Goal: Transaction & Acquisition: Book appointment/travel/reservation

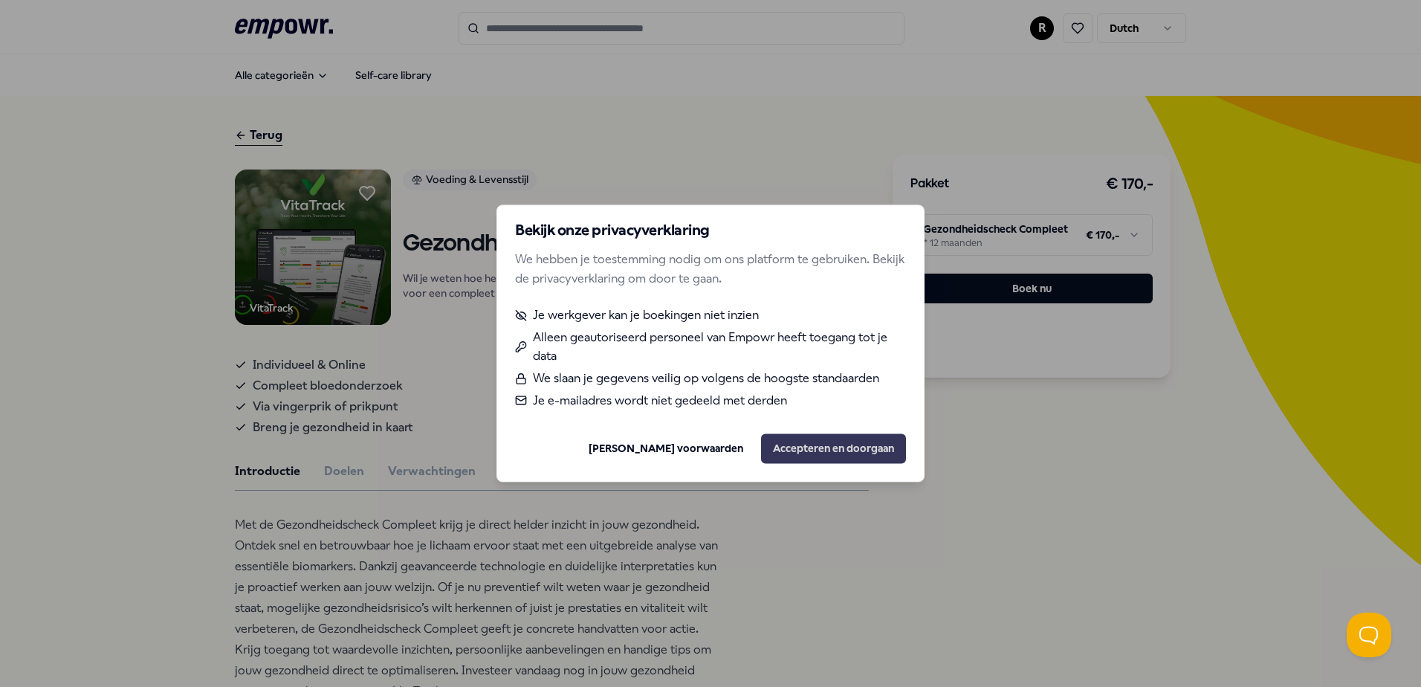
click at [786, 456] on button "Accepteren en doorgaan" at bounding box center [833, 449] width 145 height 30
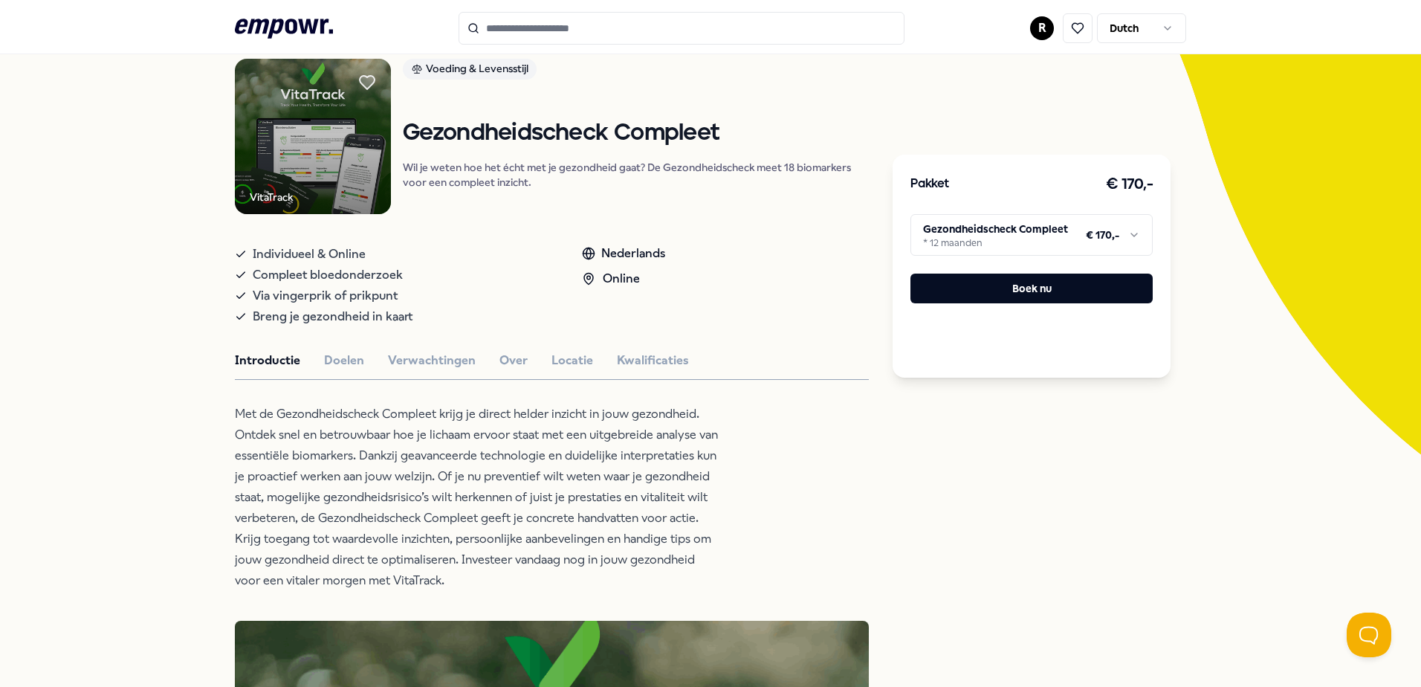
scroll to position [149, 0]
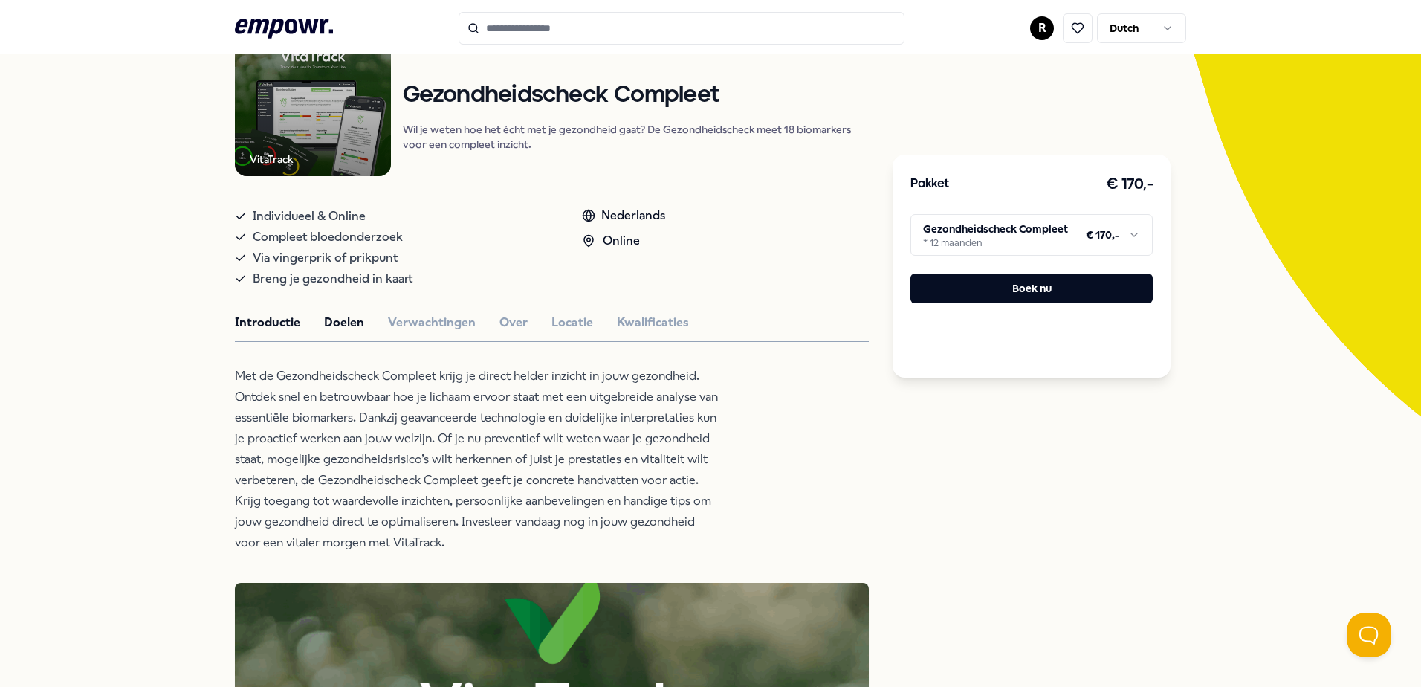
click at [344, 318] on button "Doelen" at bounding box center [344, 322] width 40 height 19
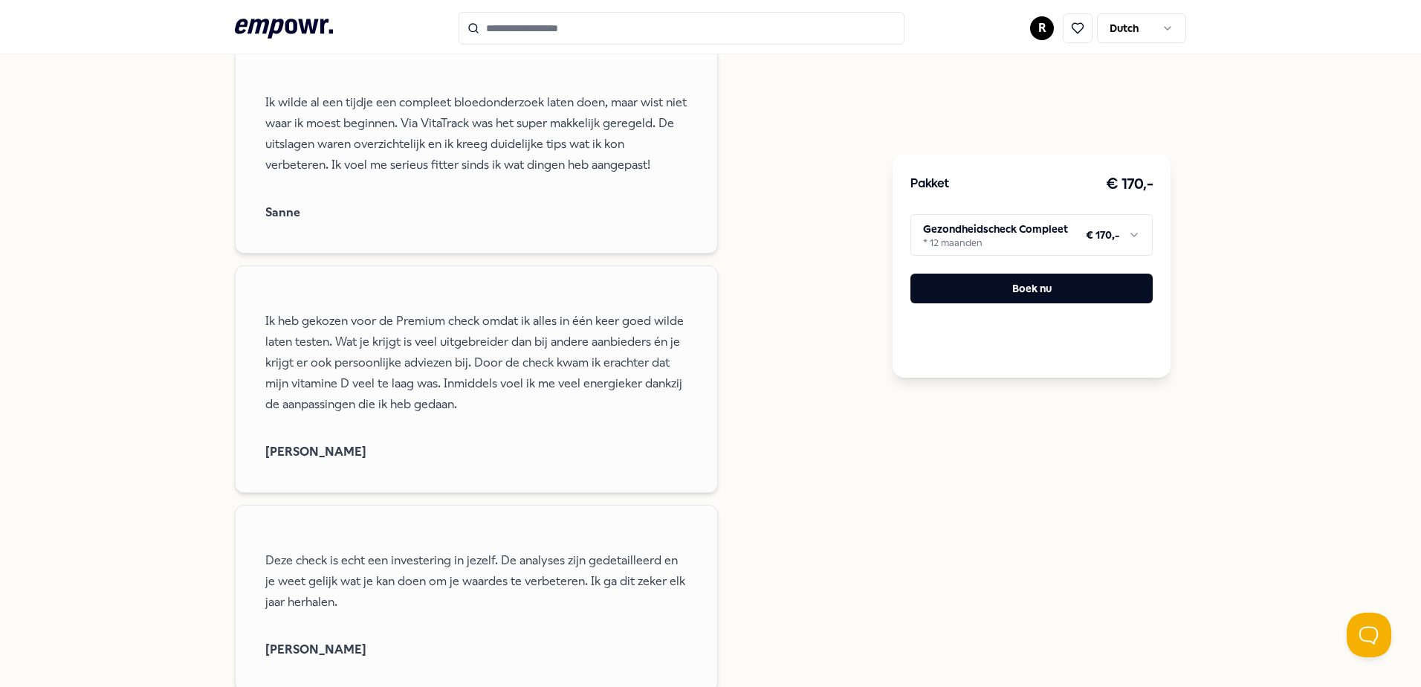
scroll to position [1263, 0]
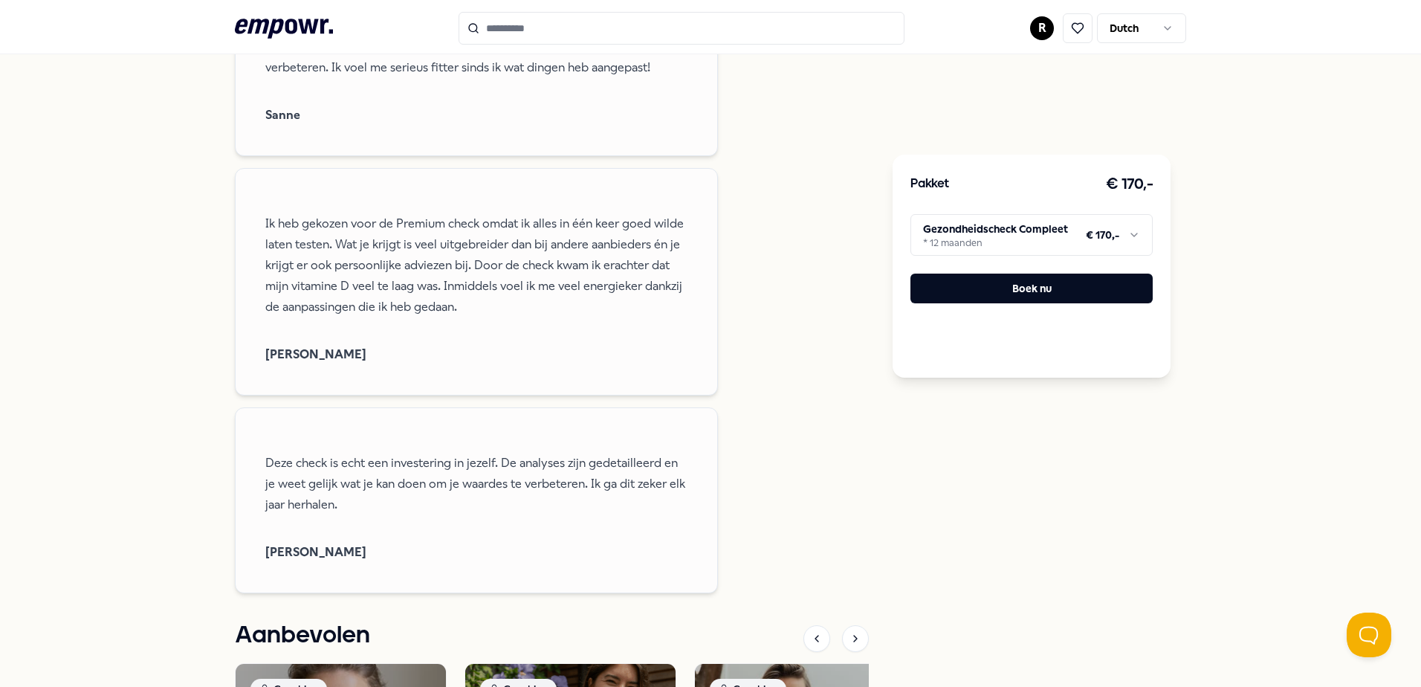
click at [1050, 237] on html ".empowr-logo_svg__cls-1{fill:#03032f} R Dutch Alle categorieën Self-care librar…" at bounding box center [710, 343] width 1421 height 687
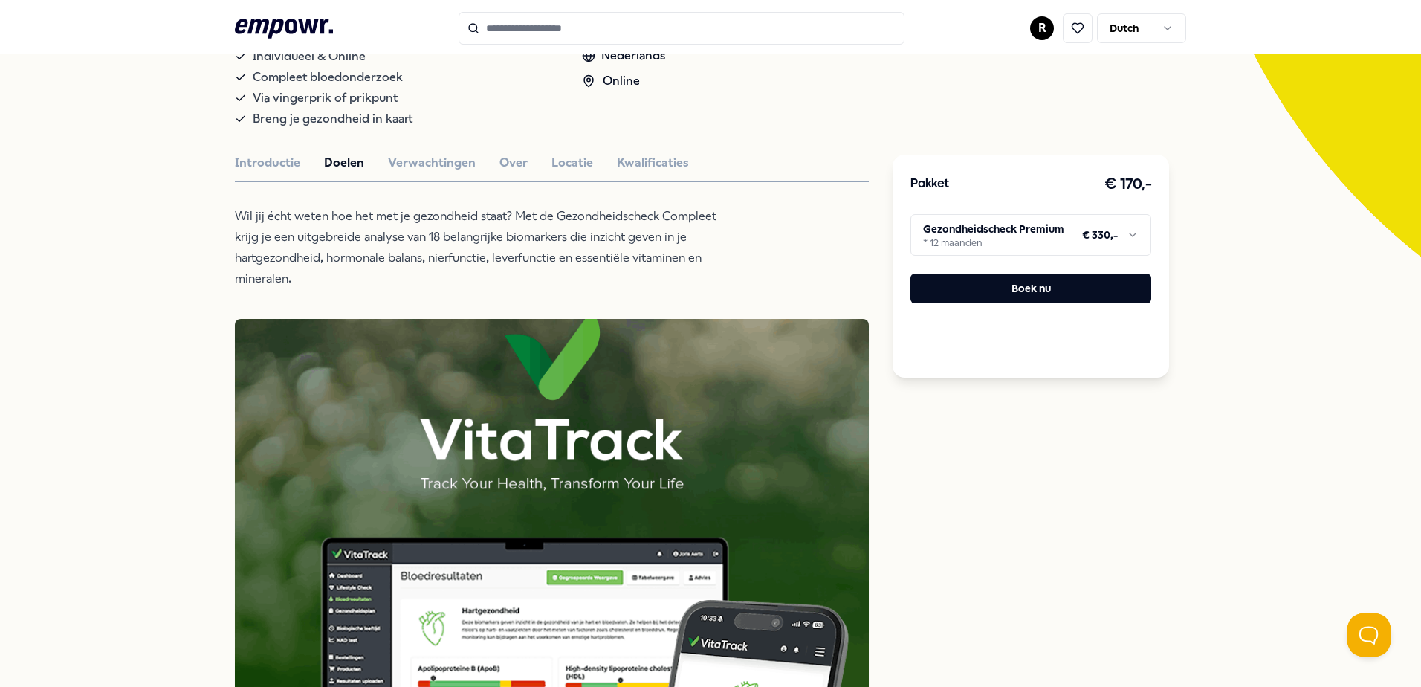
scroll to position [74, 0]
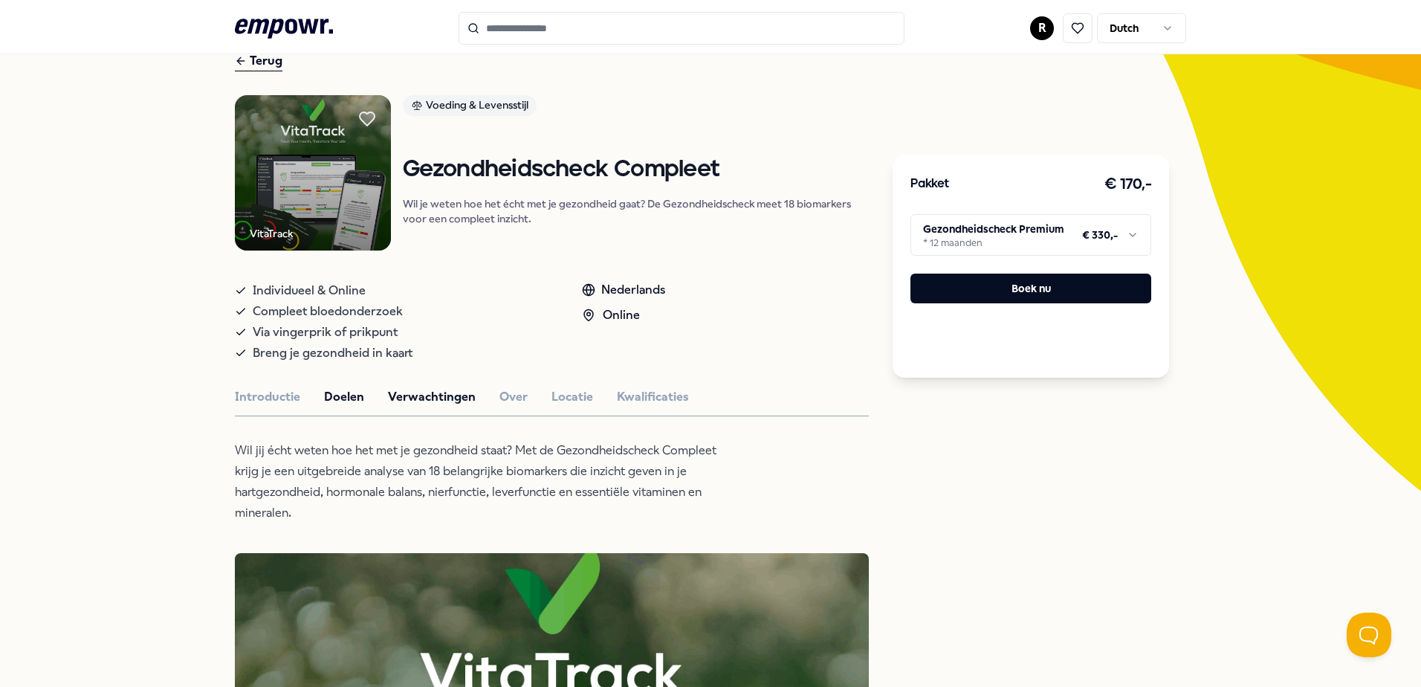
click at [426, 405] on button "Verwachtingen" at bounding box center [432, 396] width 88 height 19
click at [329, 400] on button "Doelen" at bounding box center [344, 396] width 40 height 19
click at [268, 399] on button "Introductie" at bounding box center [267, 396] width 65 height 19
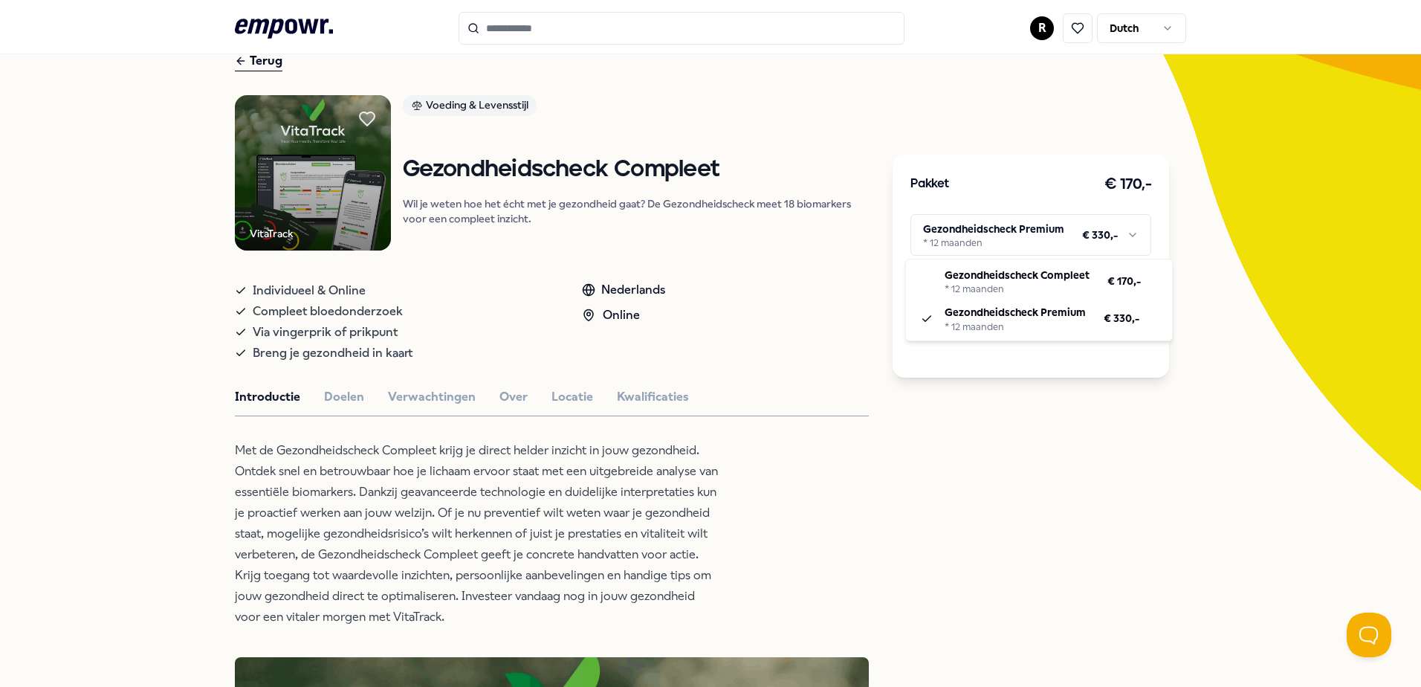
click at [1061, 235] on html ".empowr-logo_svg__cls-1{fill:#03032f} R Dutch Alle categorieën Self-care librar…" at bounding box center [710, 343] width 1421 height 687
click at [1054, 231] on html ".empowr-logo_svg__cls-1{fill:#03032f} R Dutch Alle categorieën Self-care librar…" at bounding box center [710, 343] width 1421 height 687
click at [1043, 234] on html ".empowr-logo_svg__cls-1{fill:#03032f} R Dutch Alle categorieën Self-care librar…" at bounding box center [710, 343] width 1421 height 687
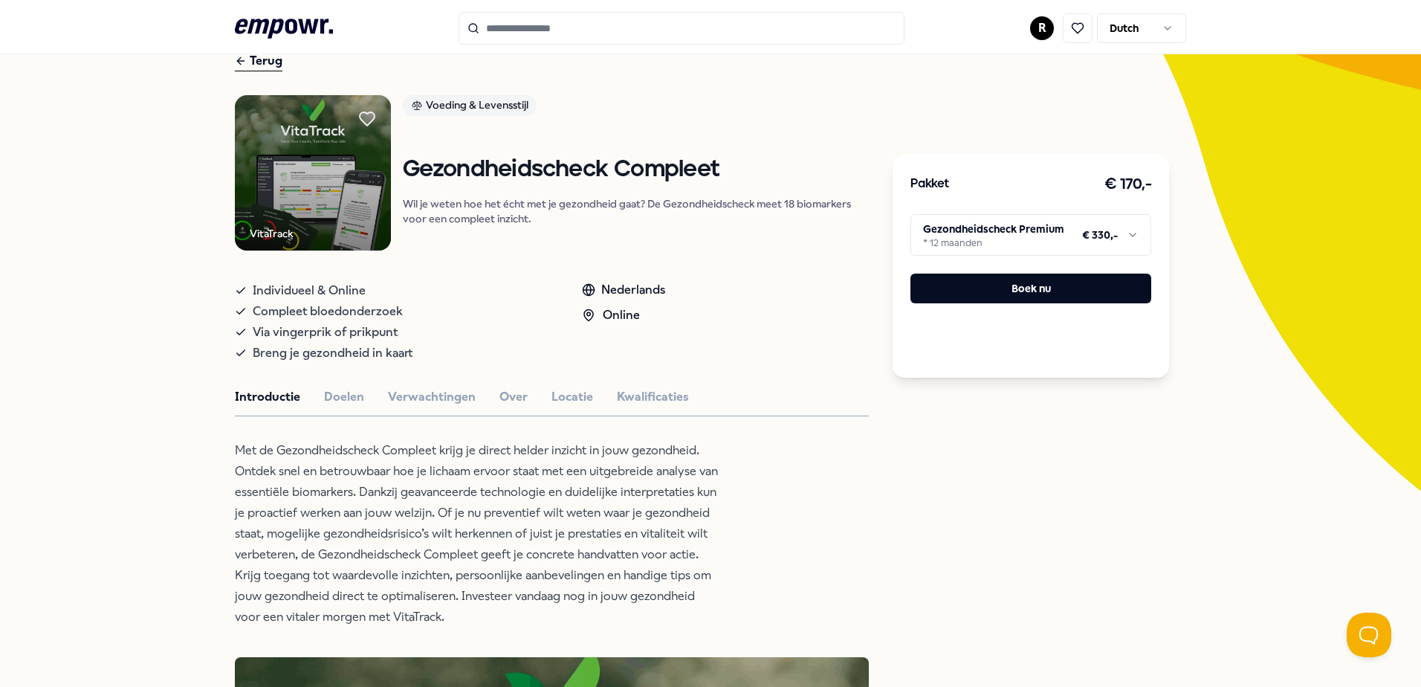
click at [1040, 221] on html ".empowr-logo_svg__cls-1{fill:#03032f} R Dutch Alle categorieën Self-care librar…" at bounding box center [710, 343] width 1421 height 687
click at [1033, 241] on html ".empowr-logo_svg__cls-1{fill:#03032f} R Dutch Alle categorieën Self-care librar…" at bounding box center [710, 343] width 1421 height 687
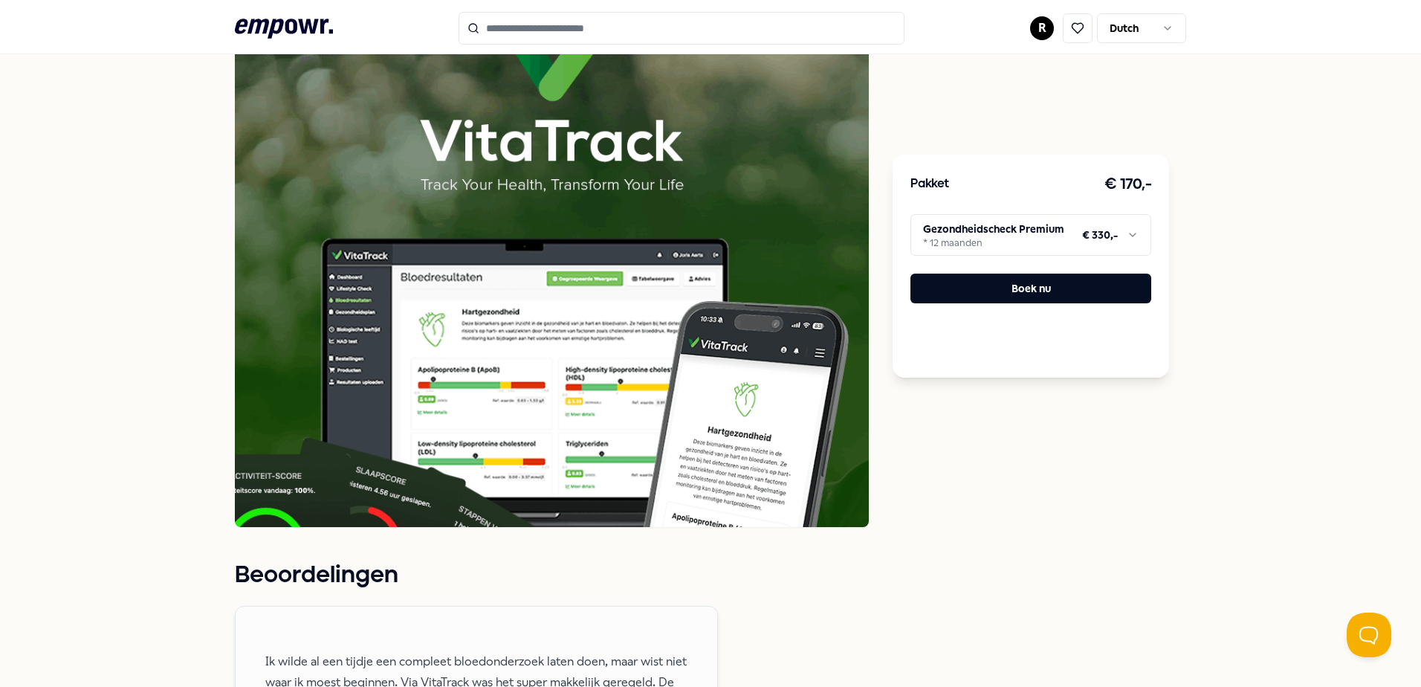
scroll to position [0, 0]
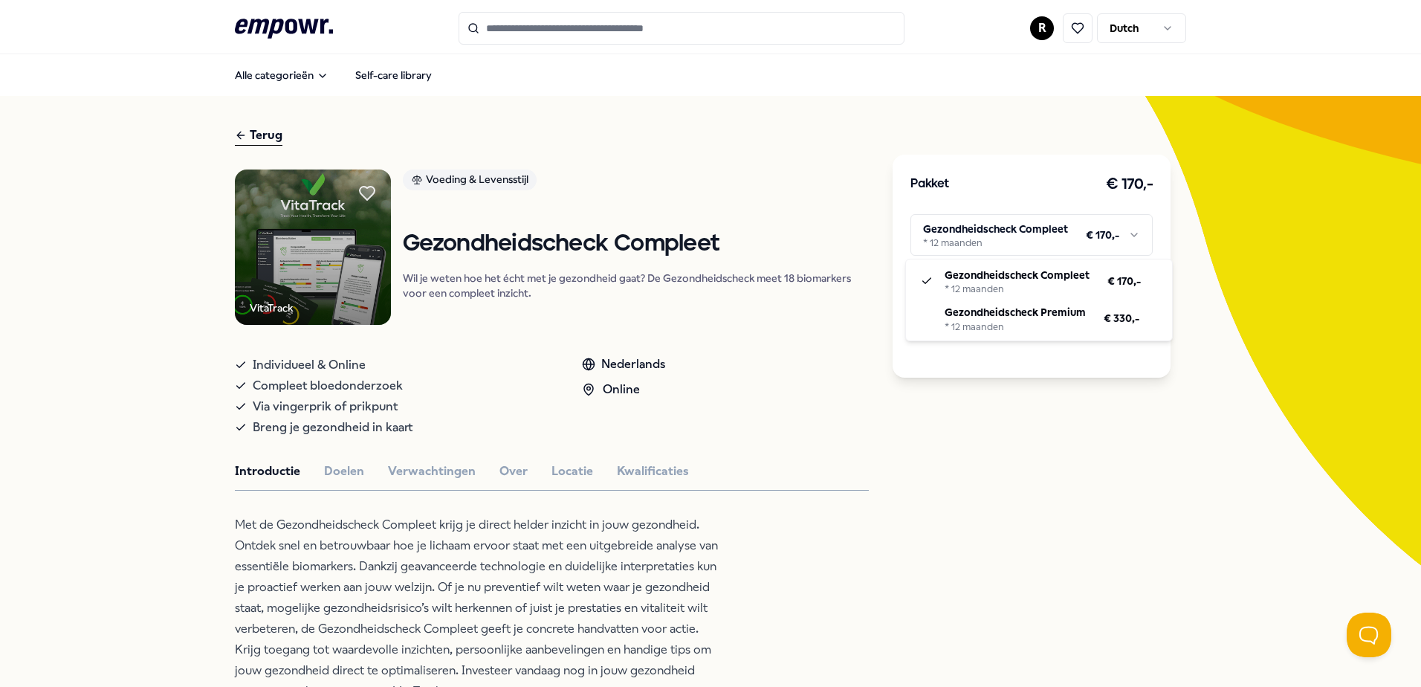
click at [946, 250] on html ".empowr-logo_svg__cls-1{fill:#03032f} R Dutch Alle categorieën Self-care librar…" at bounding box center [710, 343] width 1421 height 687
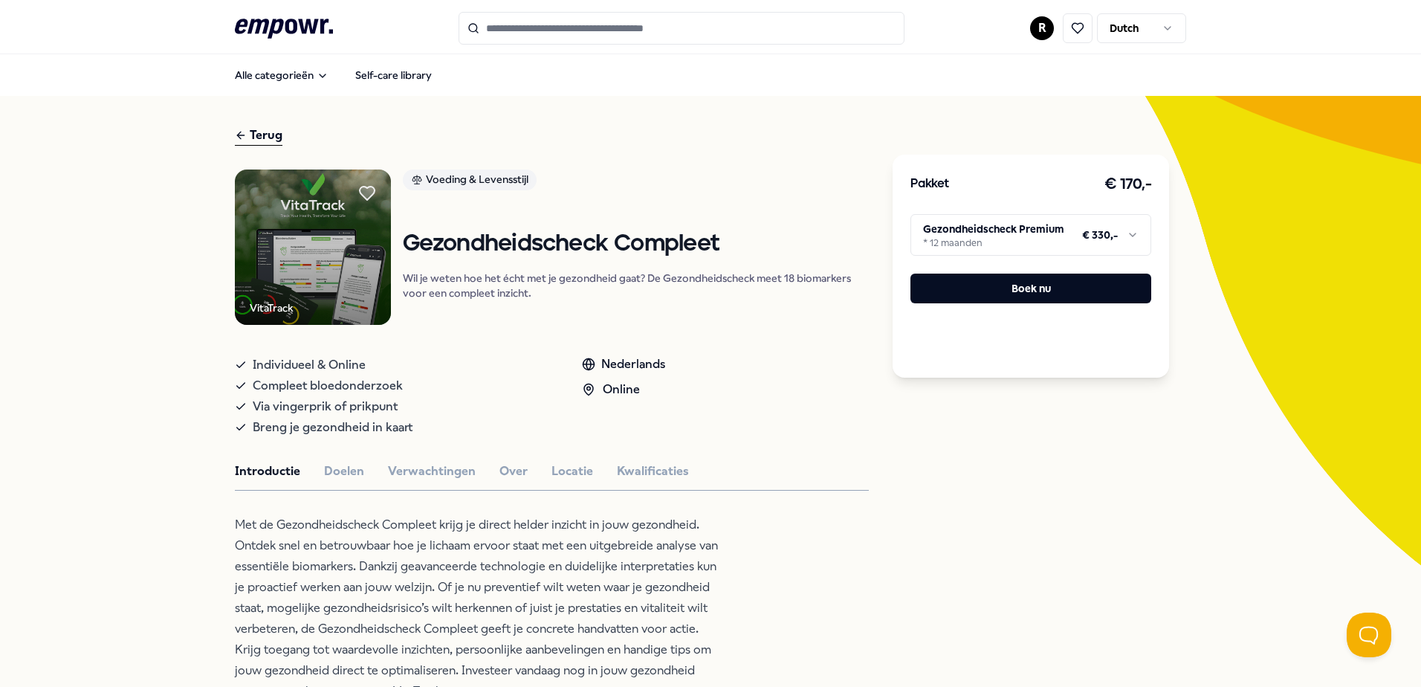
click at [994, 221] on html ".empowr-logo_svg__cls-1{fill:#03032f} R Dutch Alle categorieën Self-care librar…" at bounding box center [710, 343] width 1421 height 687
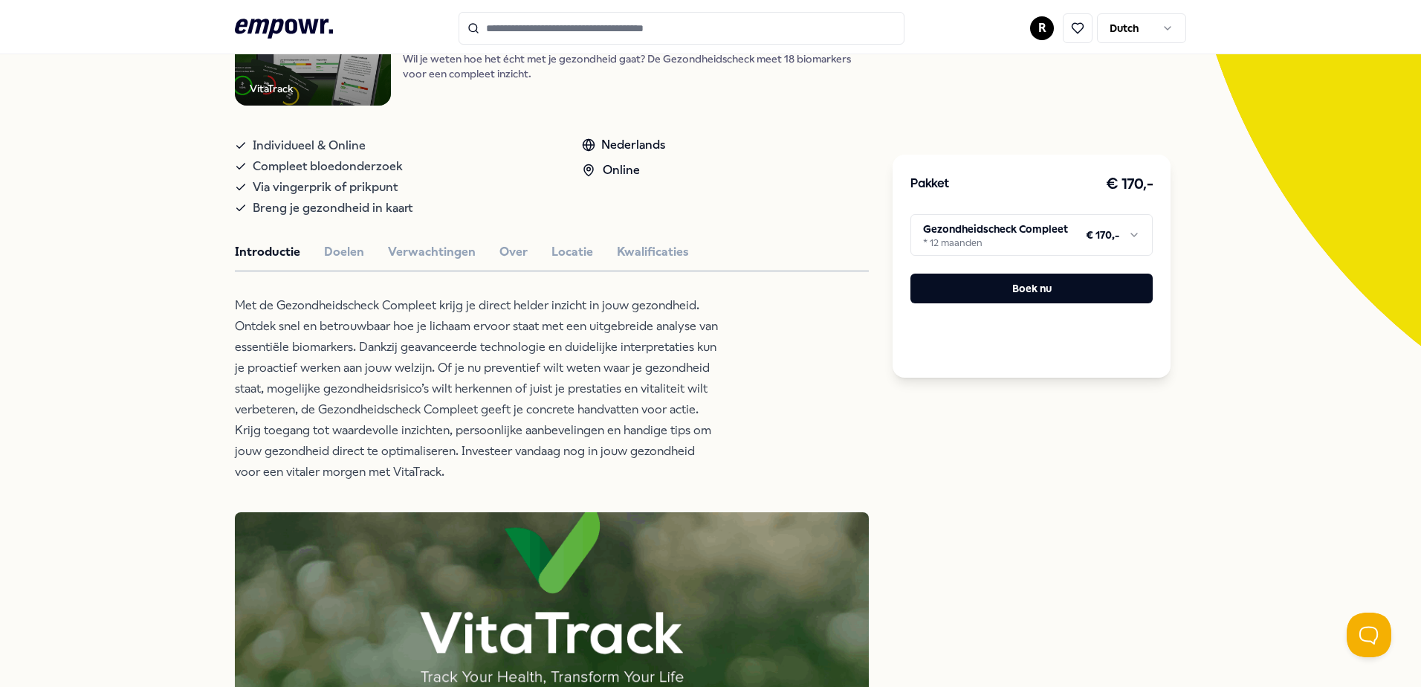
scroll to position [223, 0]
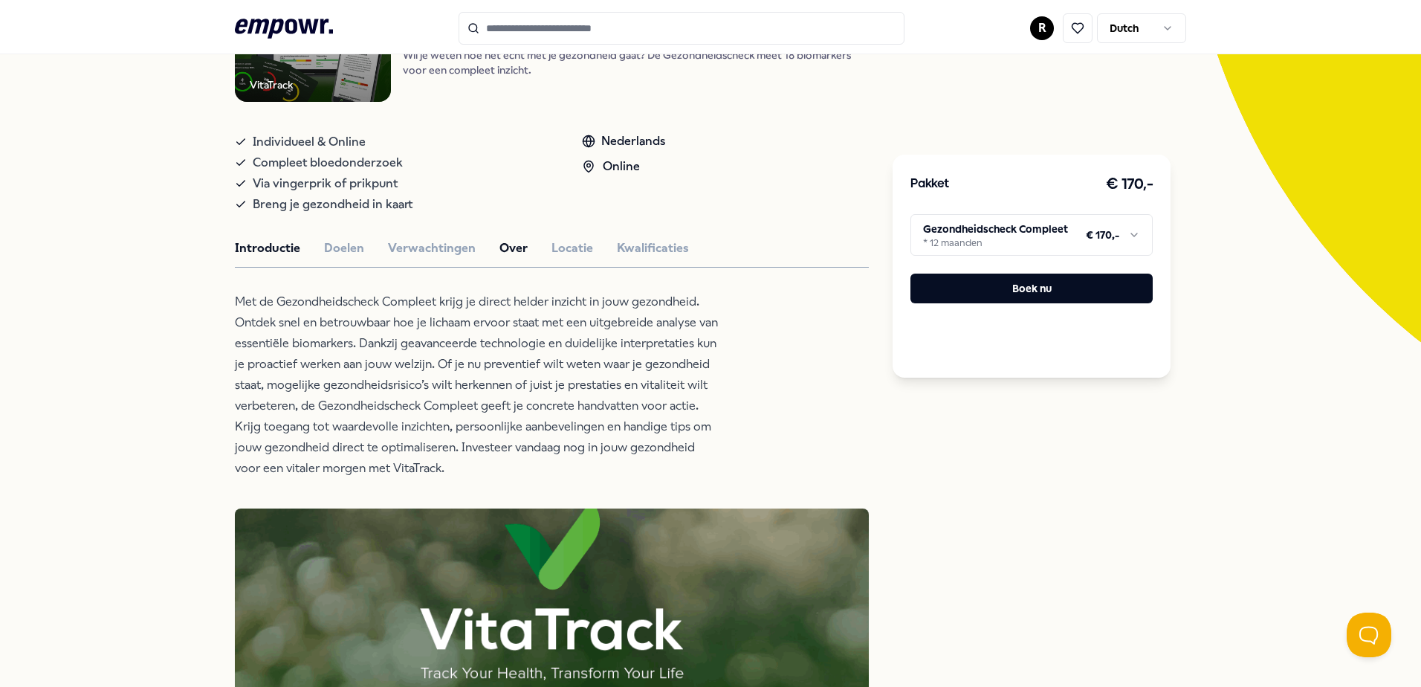
click at [511, 244] on button "Over" at bounding box center [513, 248] width 28 height 19
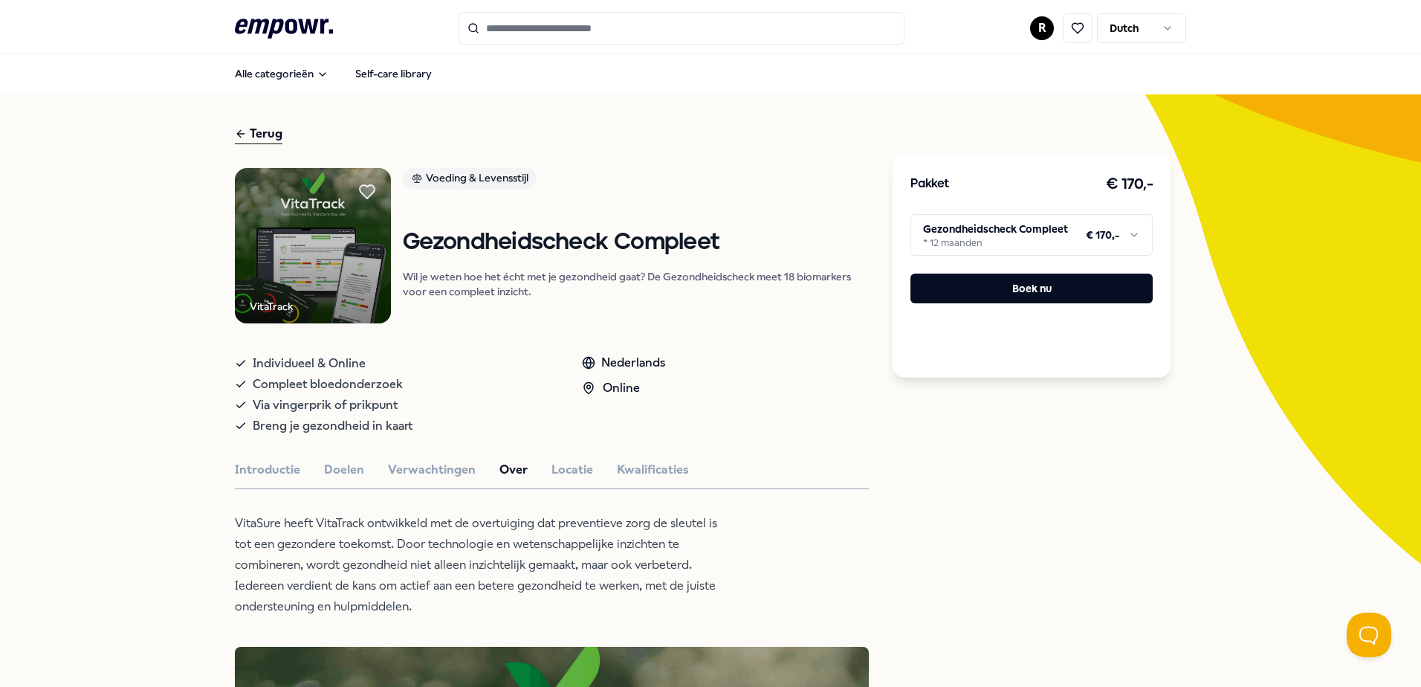
scroll to position [0, 0]
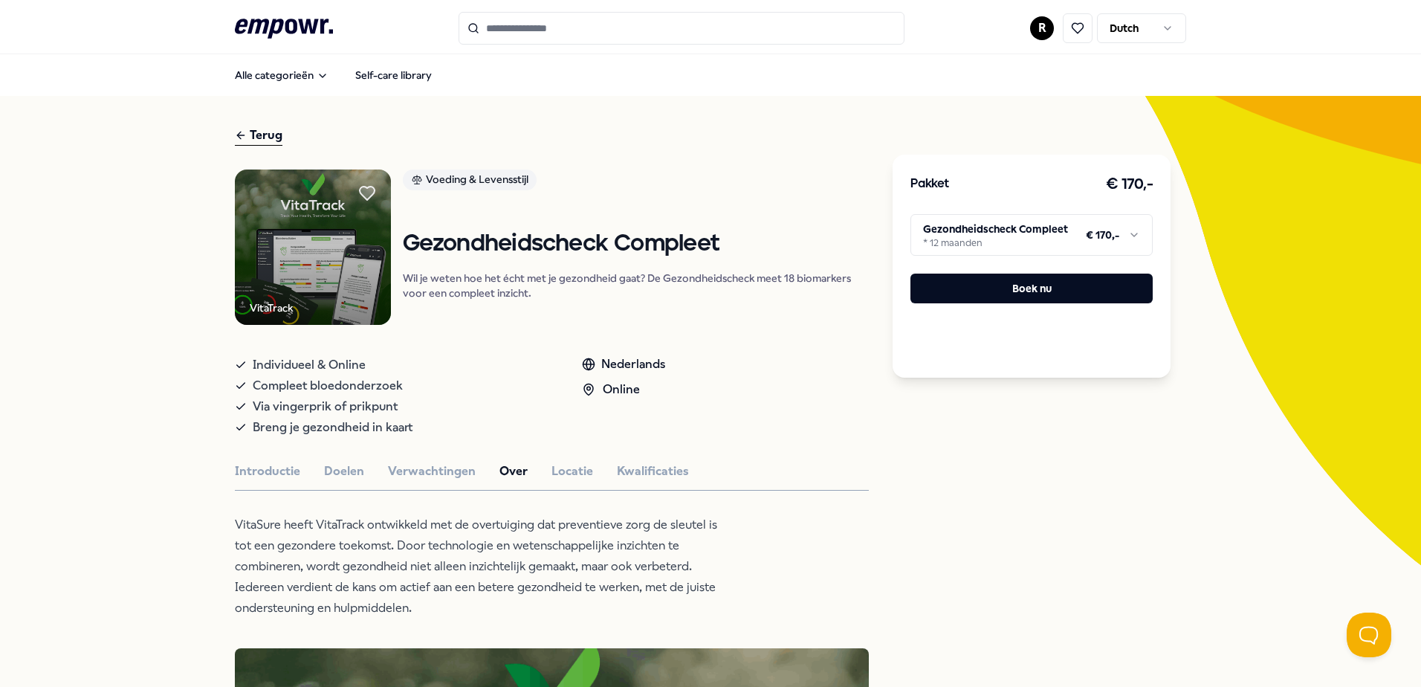
click at [1106, 230] on html ".empowr-logo_svg__cls-1{fill:#03032f} R Dutch Alle categorieën Self-care librar…" at bounding box center [710, 343] width 1421 height 687
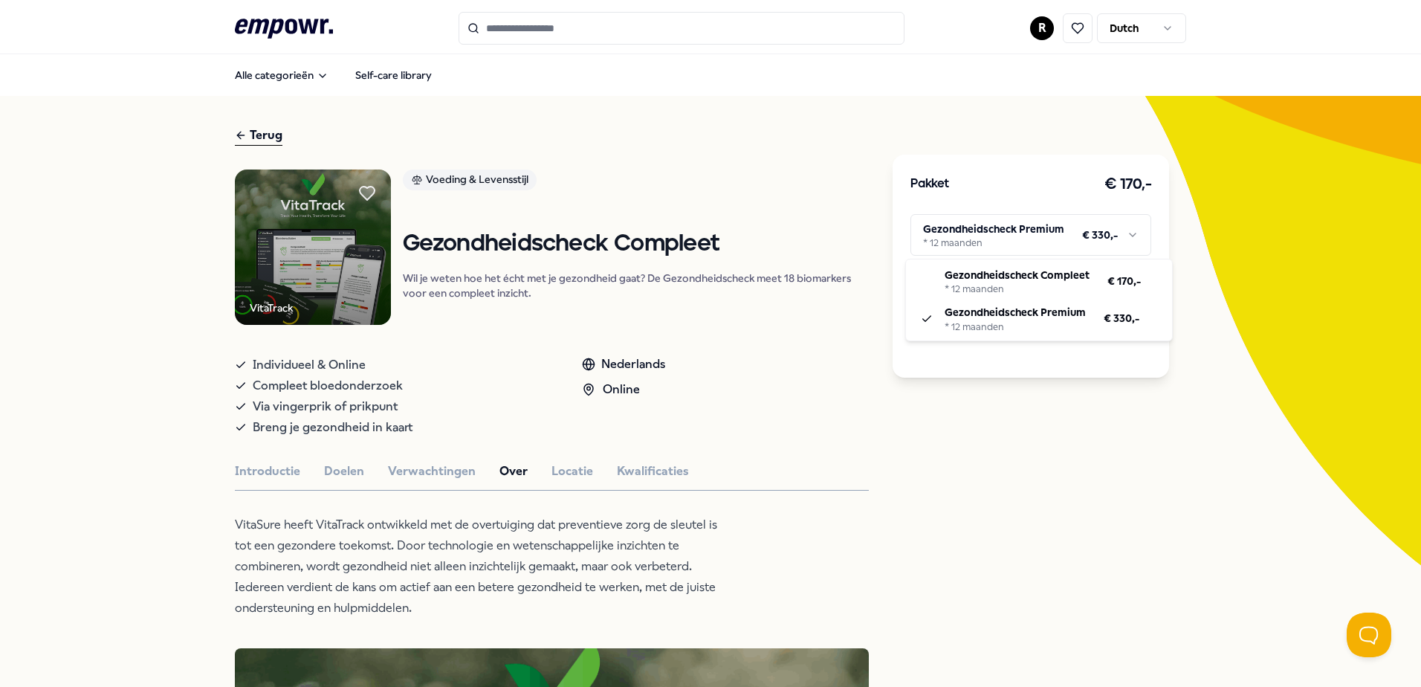
click at [1095, 232] on html ".empowr-logo_svg__cls-1{fill:#03032f} R Dutch Alle categorieën Self-care librar…" at bounding box center [710, 343] width 1421 height 687
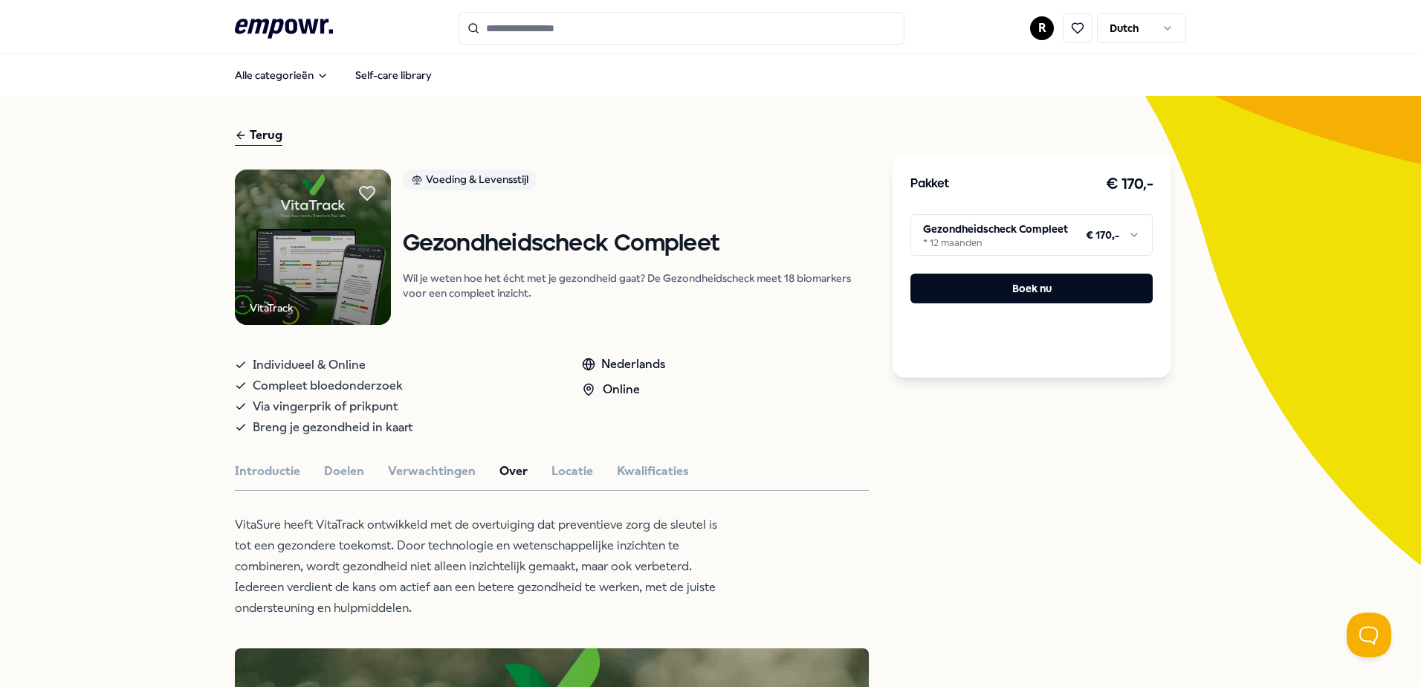
click at [780, 472] on div "Introductie Doelen Verwachtingen Over Locatie Kwalificaties" at bounding box center [552, 471] width 634 height 19
click at [586, 525] on p "VitaSure heeft VitaTrack ontwikkeld met de overtuiging dat preventieve zorg de …" at bounding box center [476, 566] width 483 height 104
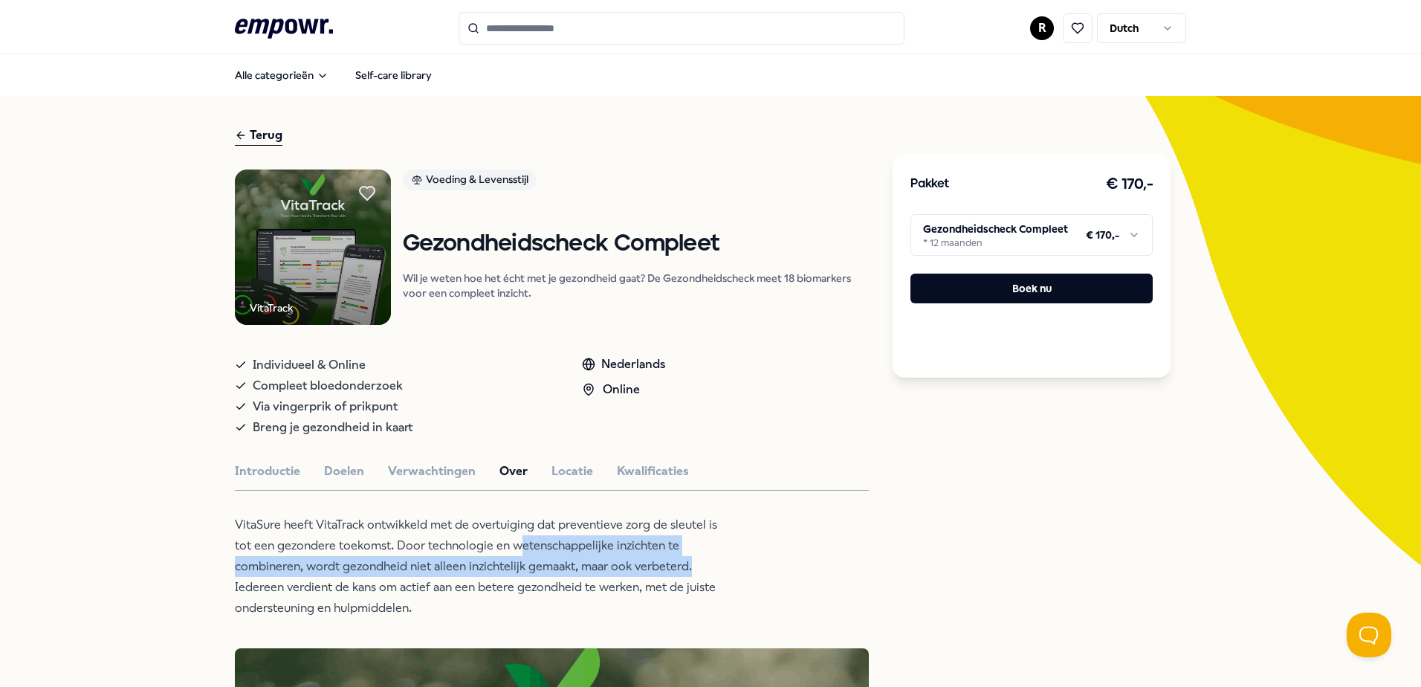
drag, startPoint x: 725, startPoint y: 572, endPoint x: 513, endPoint y: 540, distance: 214.8
drag, startPoint x: 513, startPoint y: 540, endPoint x: 581, endPoint y: 561, distance: 71.5
click at [581, 561] on p "VitaSure heeft VitaTrack ontwikkeld met de overtuiging dat preventieve zorg de …" at bounding box center [476, 566] width 483 height 104
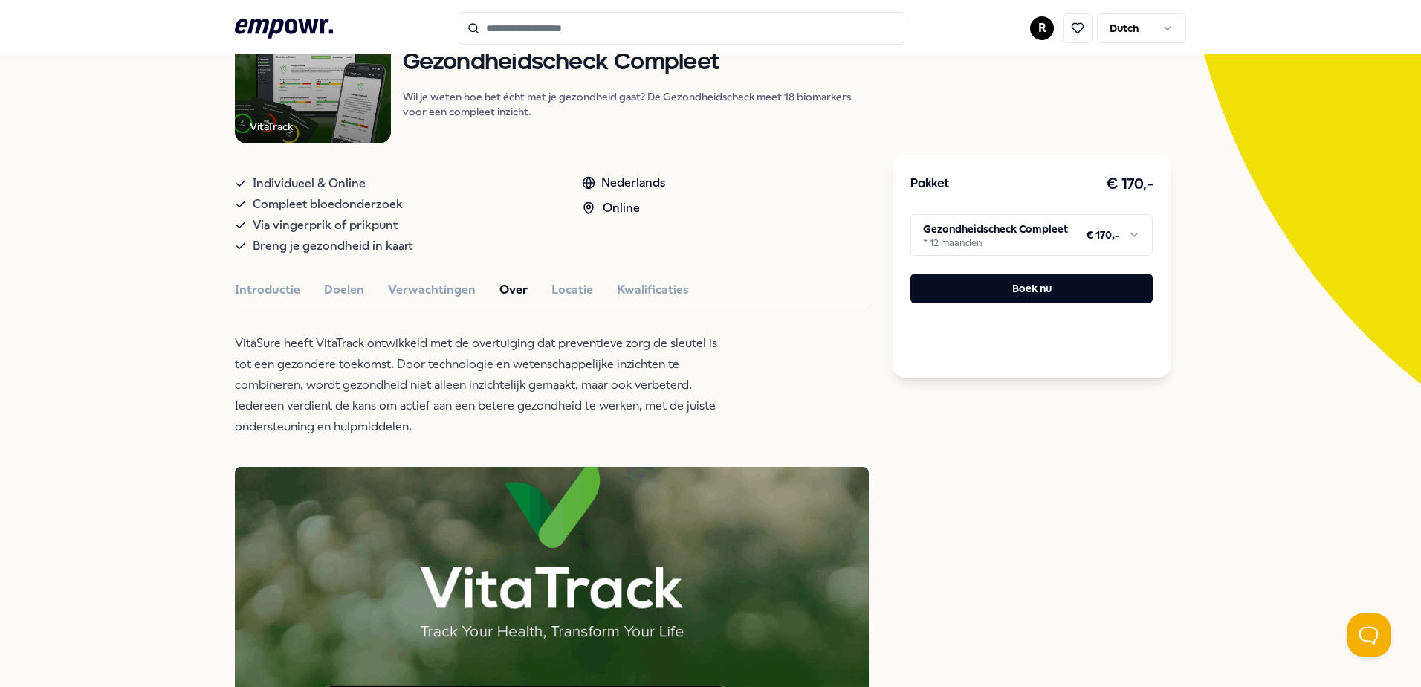
scroll to position [223, 0]
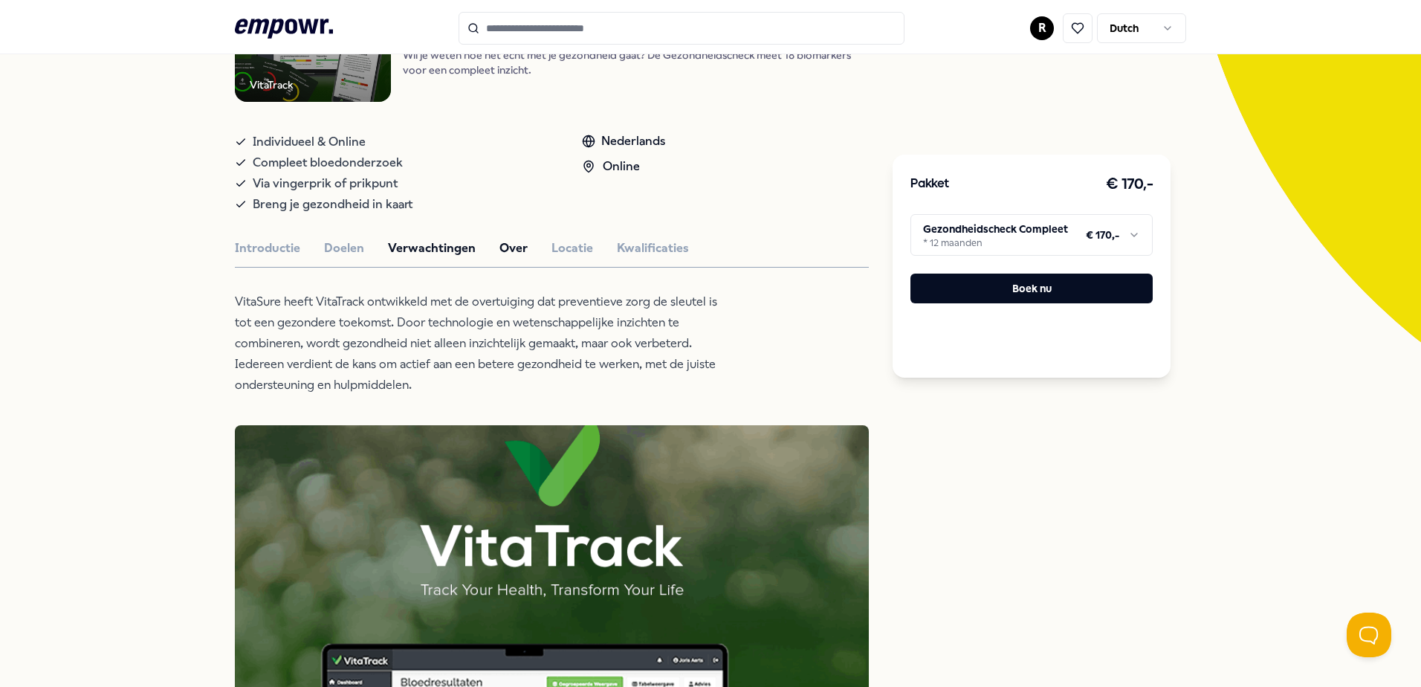
click at [442, 246] on button "Verwachtingen" at bounding box center [432, 248] width 88 height 19
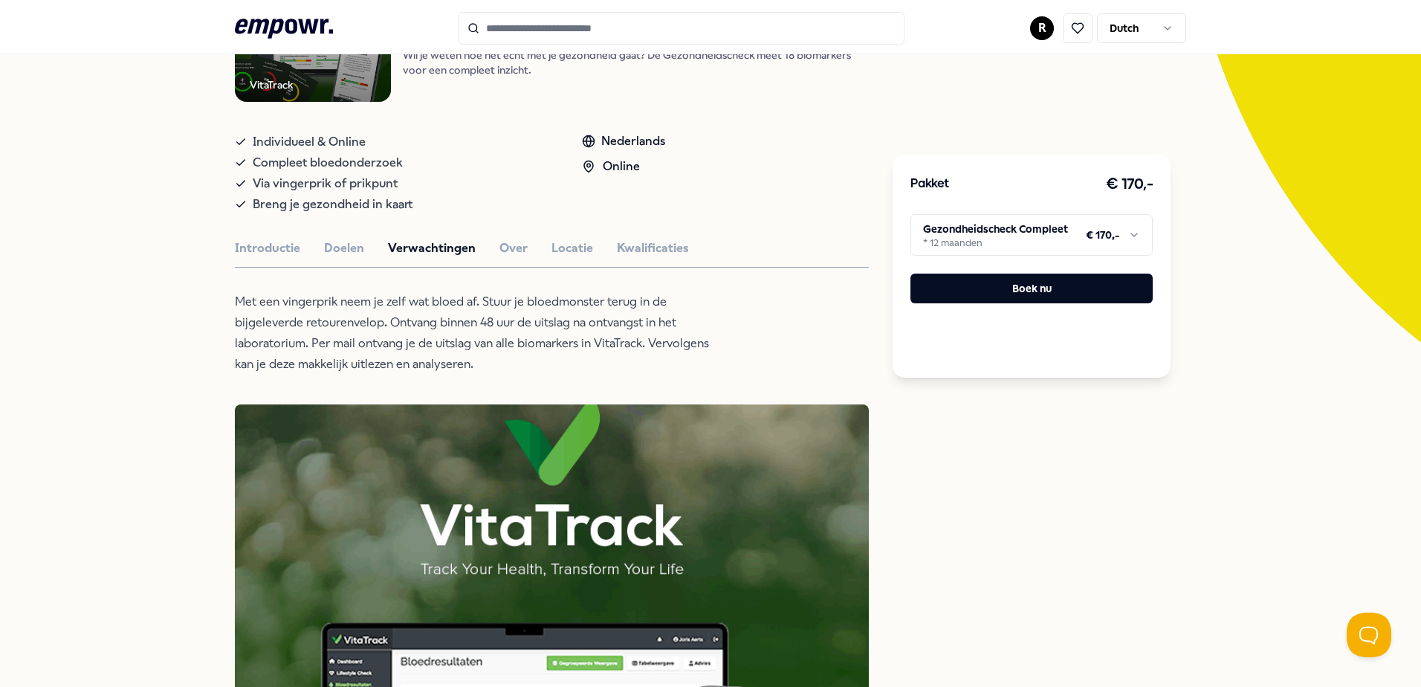
click at [577, 308] on p "Met een vingerprik neem je zelf wat bloed af. Stuur je bloedmonster terug in de…" at bounding box center [476, 332] width 483 height 83
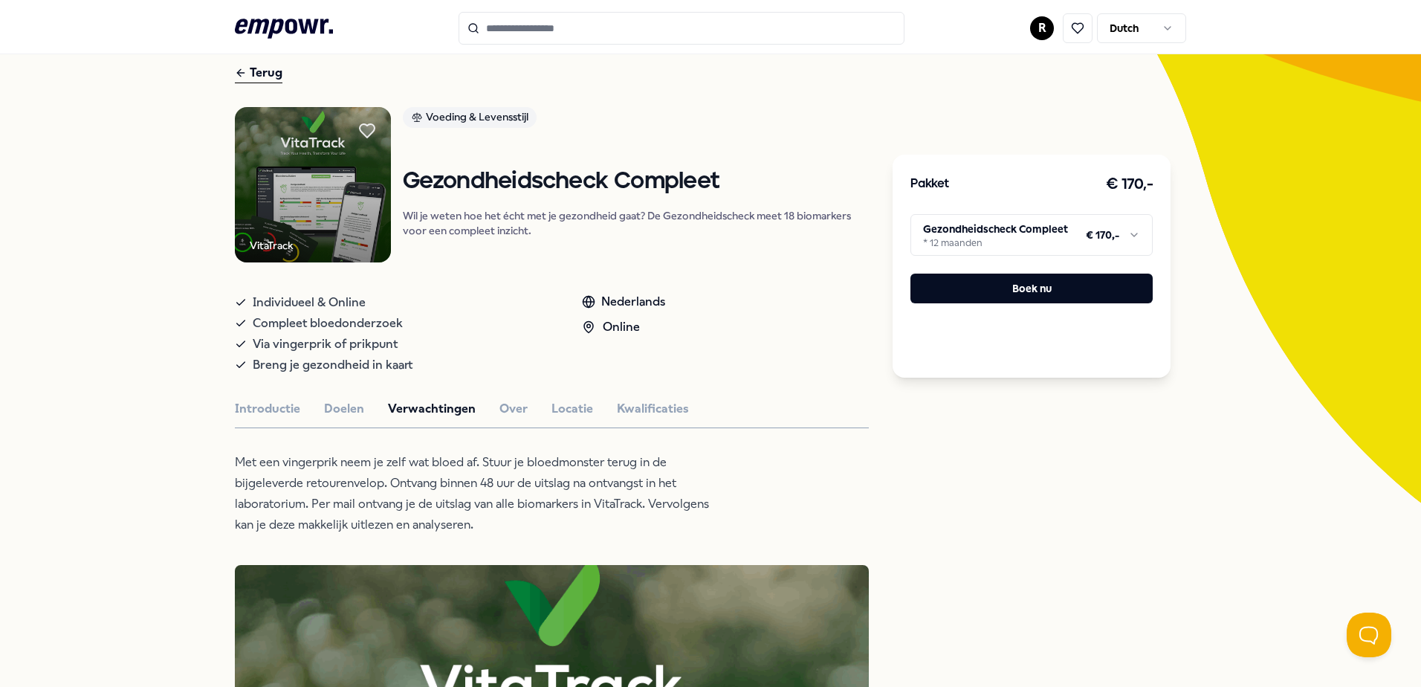
scroll to position [0, 0]
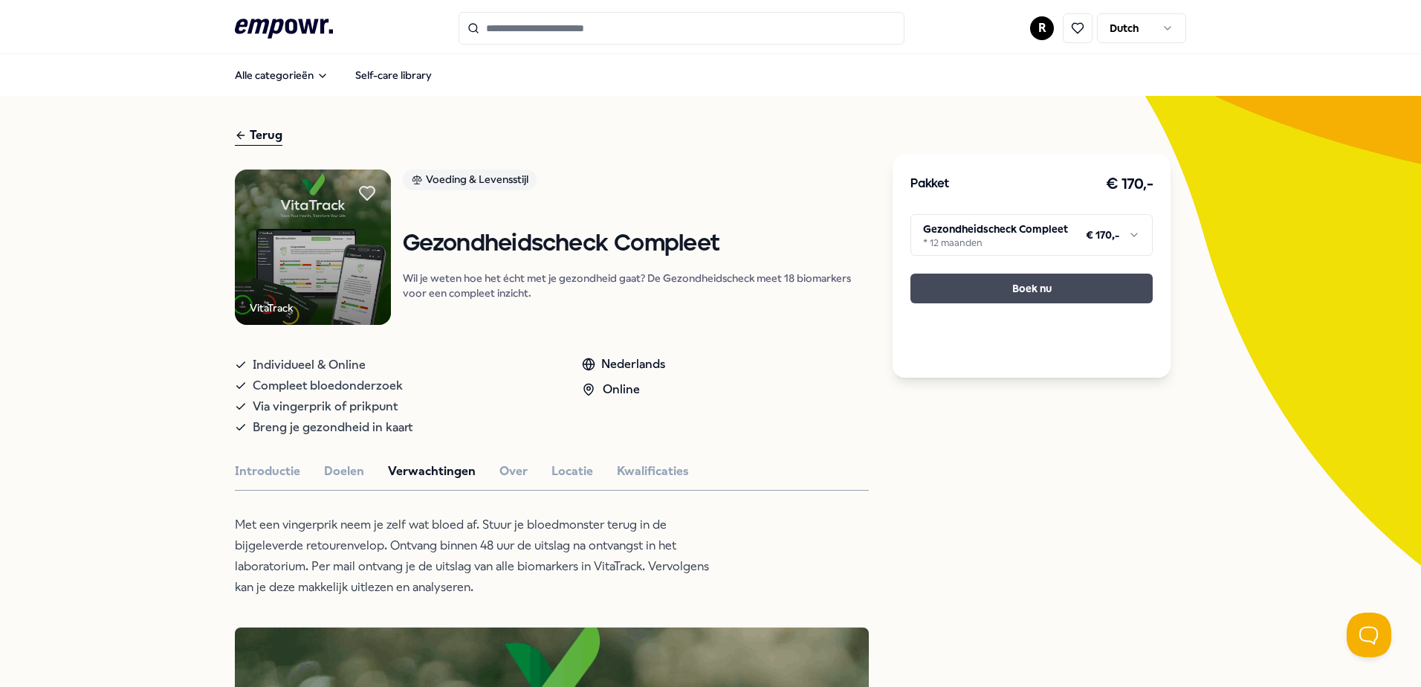
click at [1042, 288] on button "Boek nu" at bounding box center [1031, 288] width 242 height 30
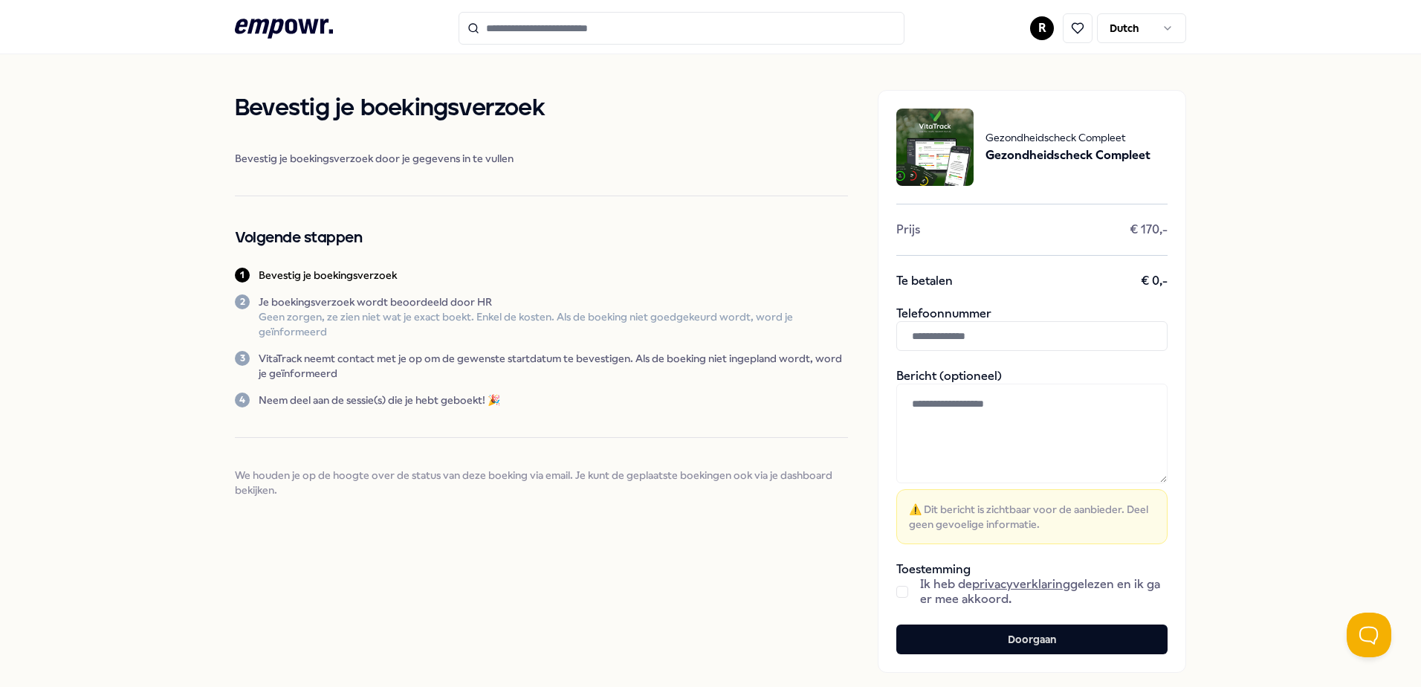
click at [999, 346] on input "text" at bounding box center [1031, 336] width 271 height 30
type input "**********"
click at [1208, 381] on div "**********" at bounding box center [710, 381] width 1421 height 654
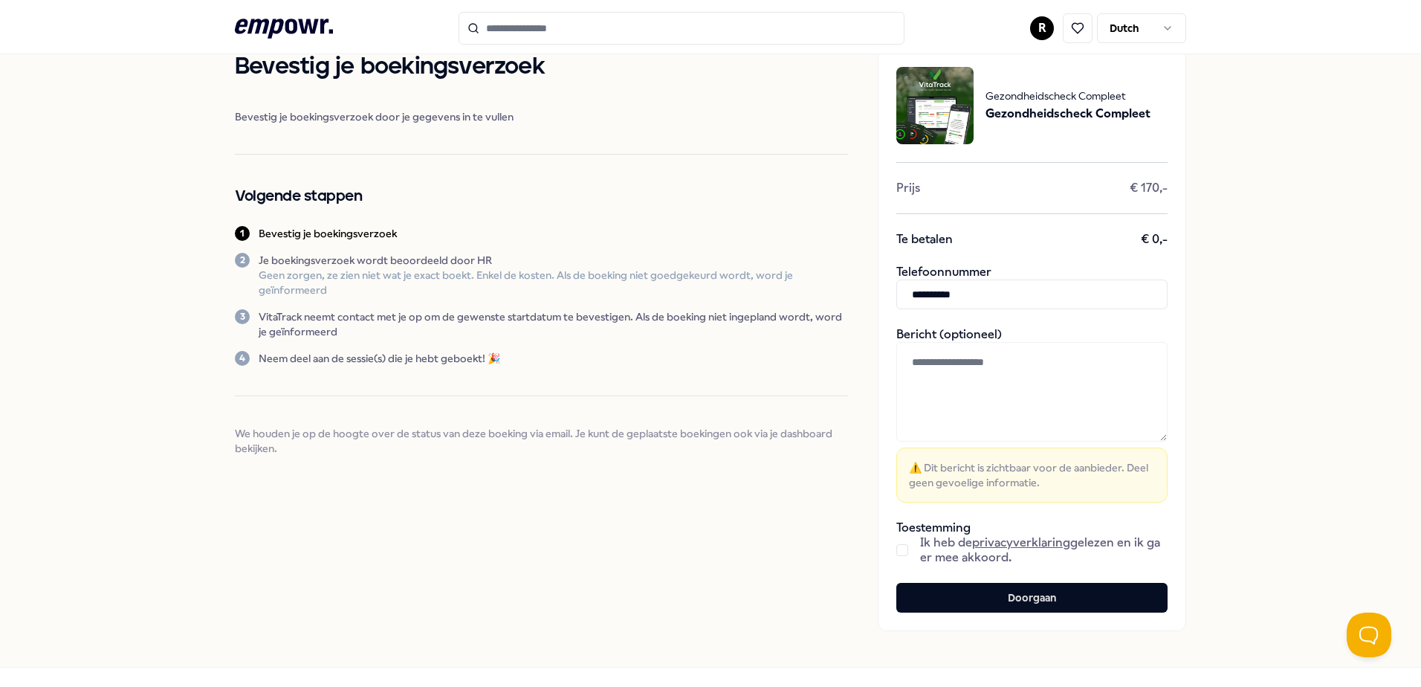
scroll to position [74, 0]
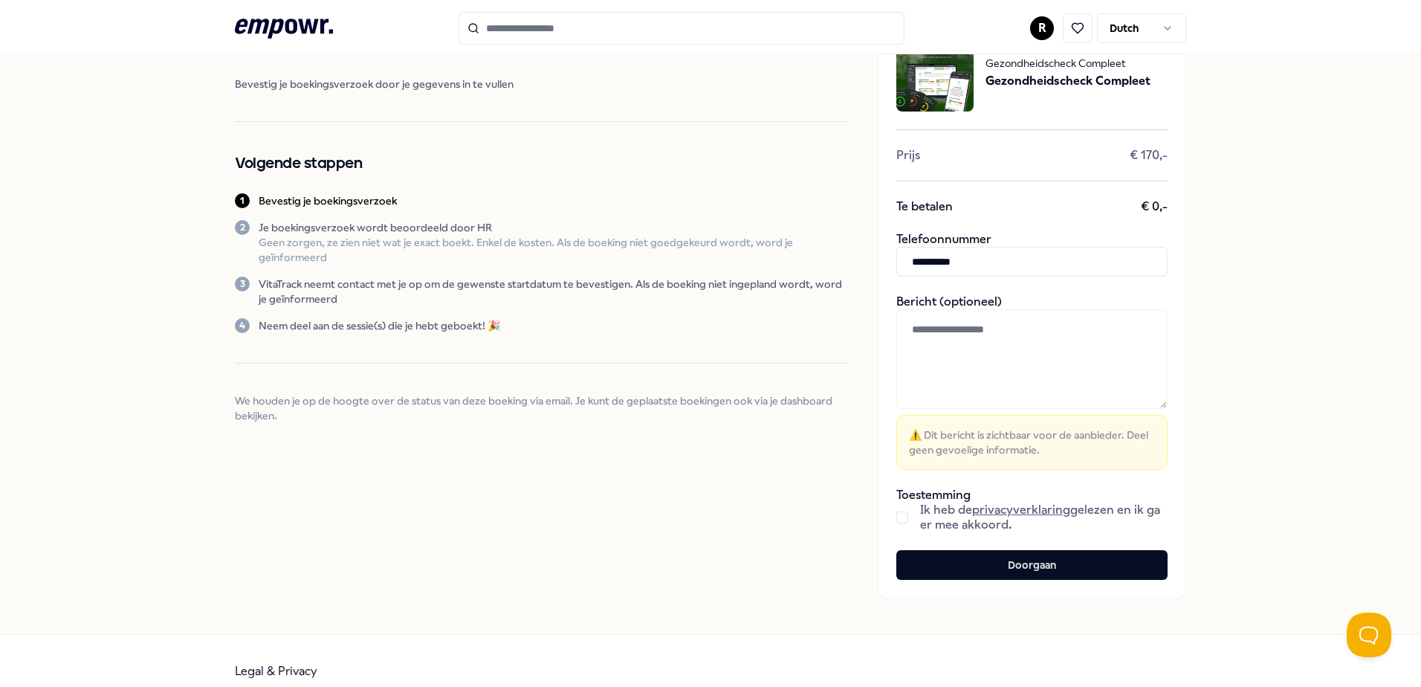
click at [896, 518] on button "button" at bounding box center [902, 517] width 12 height 12
click at [1063, 563] on button "Doorgaan" at bounding box center [1031, 565] width 271 height 30
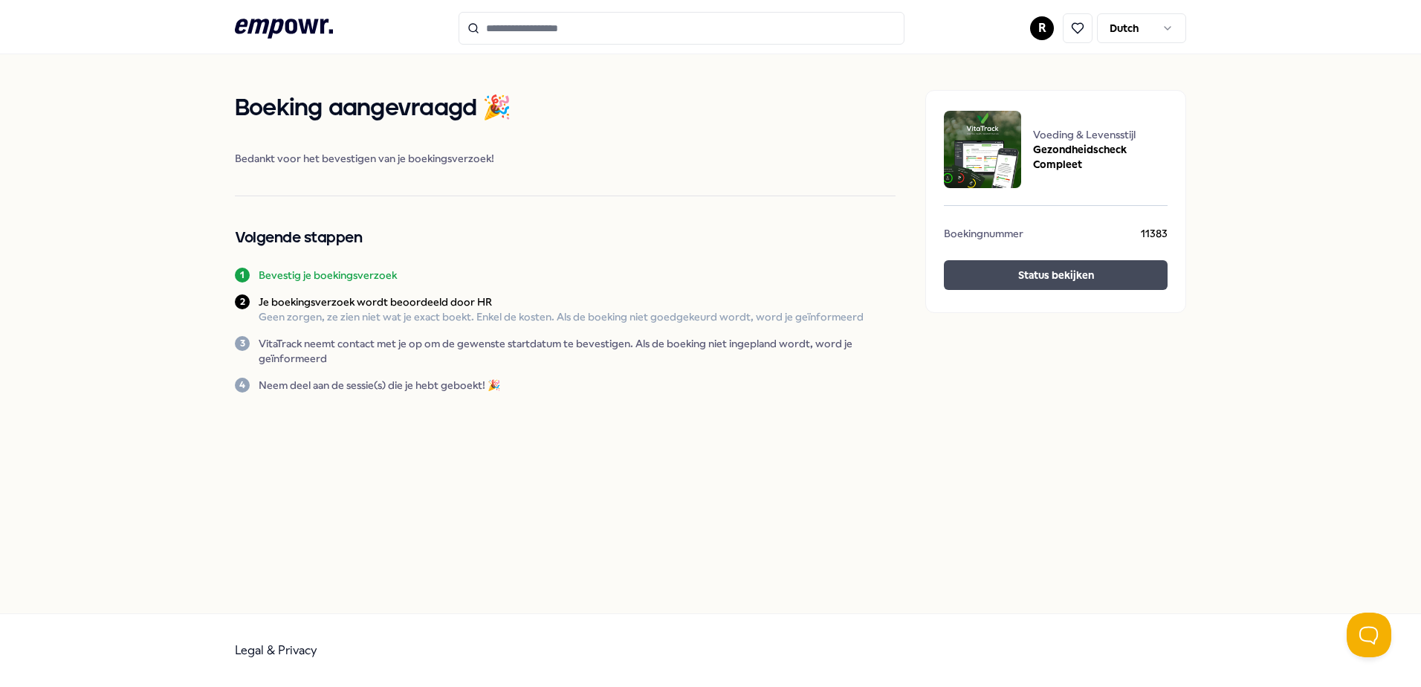
click at [1027, 271] on button "Status bekijken" at bounding box center [1056, 275] width 224 height 30
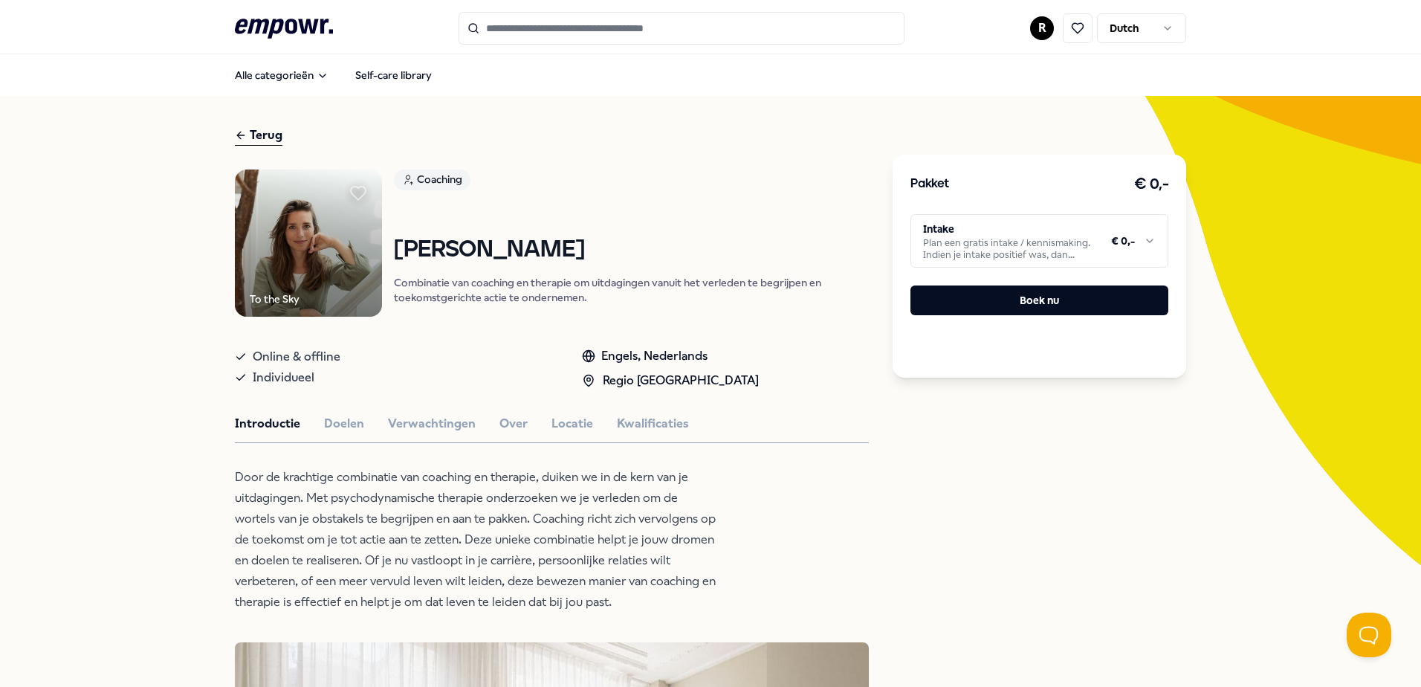
scroll to position [74, 0]
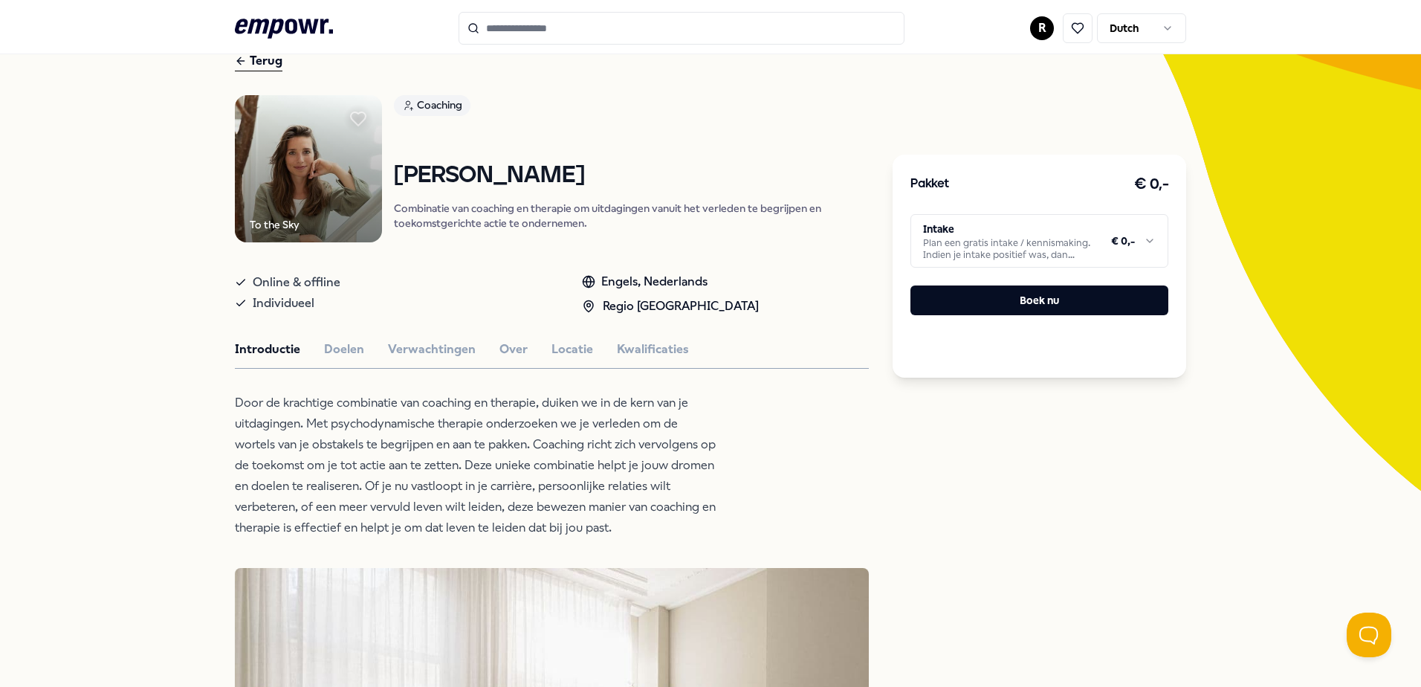
click at [1029, 238] on html ".empowr-logo_svg__cls-1{fill:#03032f} R Dutch Alle categorieën Self-care librar…" at bounding box center [710, 343] width 1421 height 687
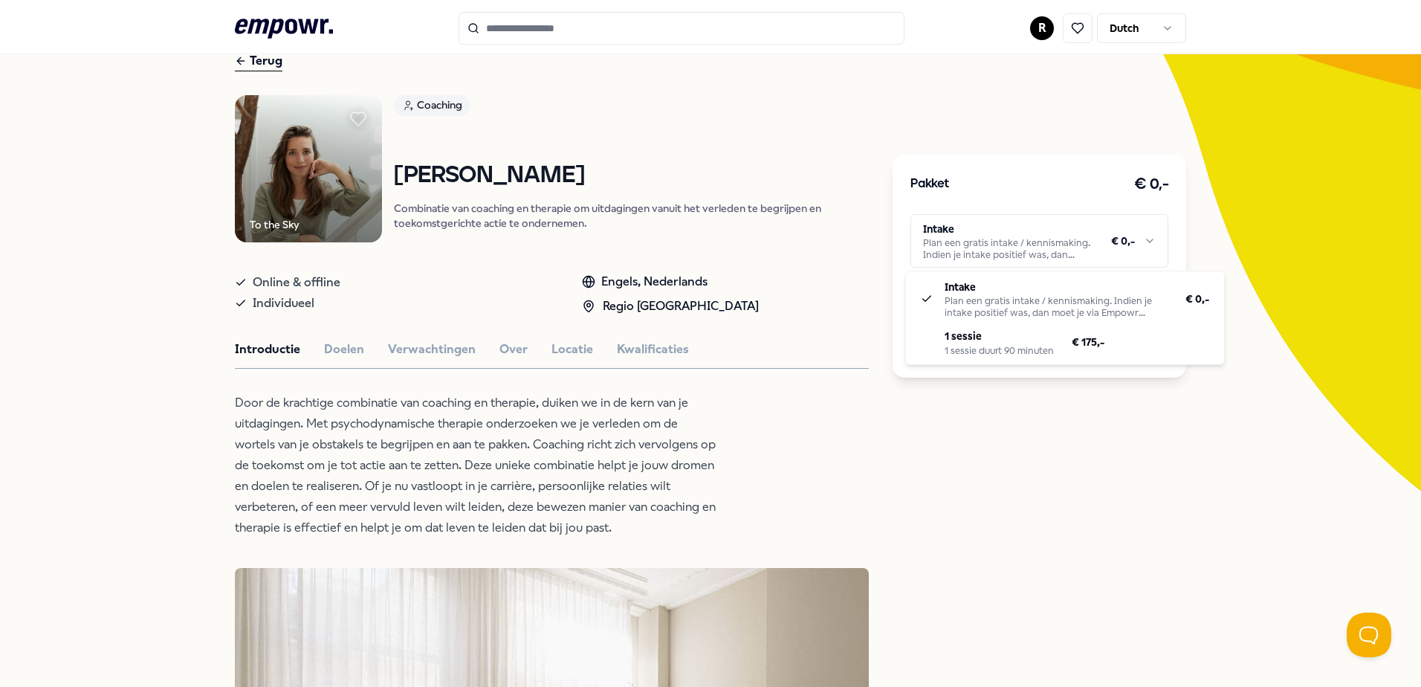
click at [1029, 132] on html ".empowr-logo_svg__cls-1{fill:#03032f} R Dutch Alle categorieën Self-care librar…" at bounding box center [710, 343] width 1421 height 687
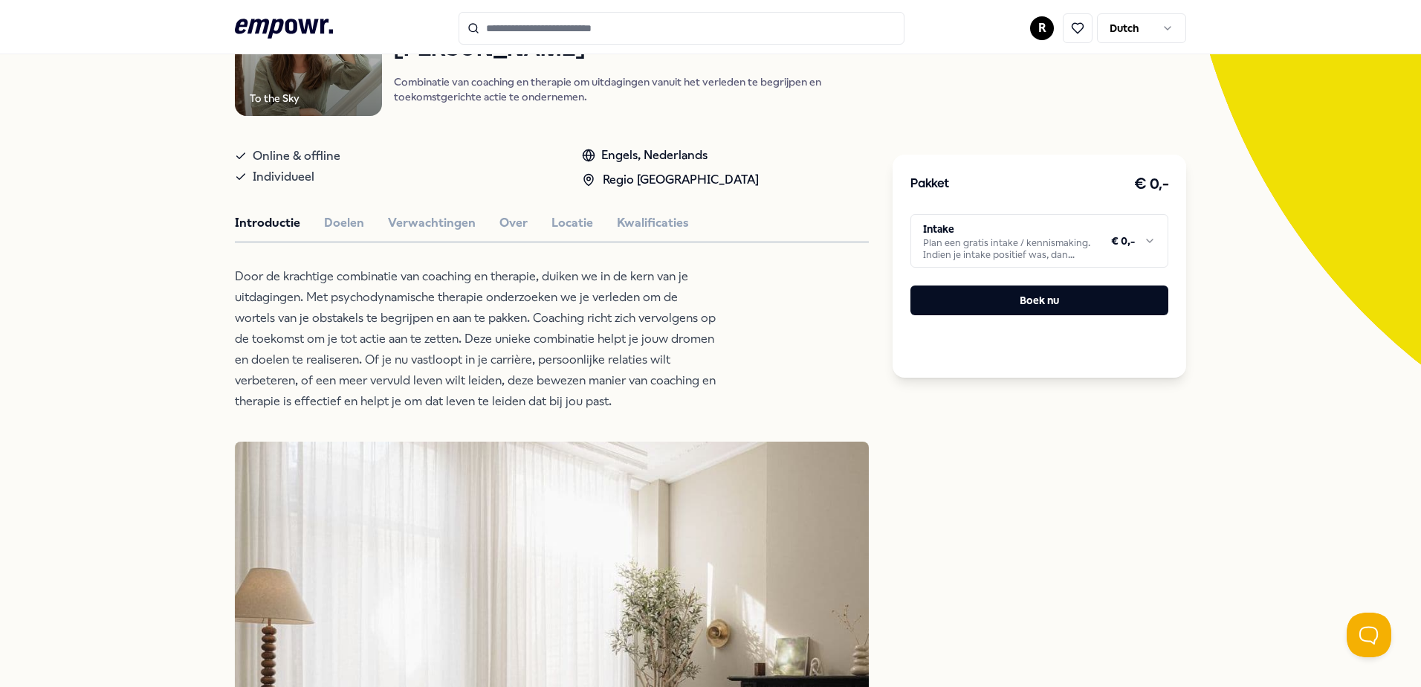
scroll to position [149, 0]
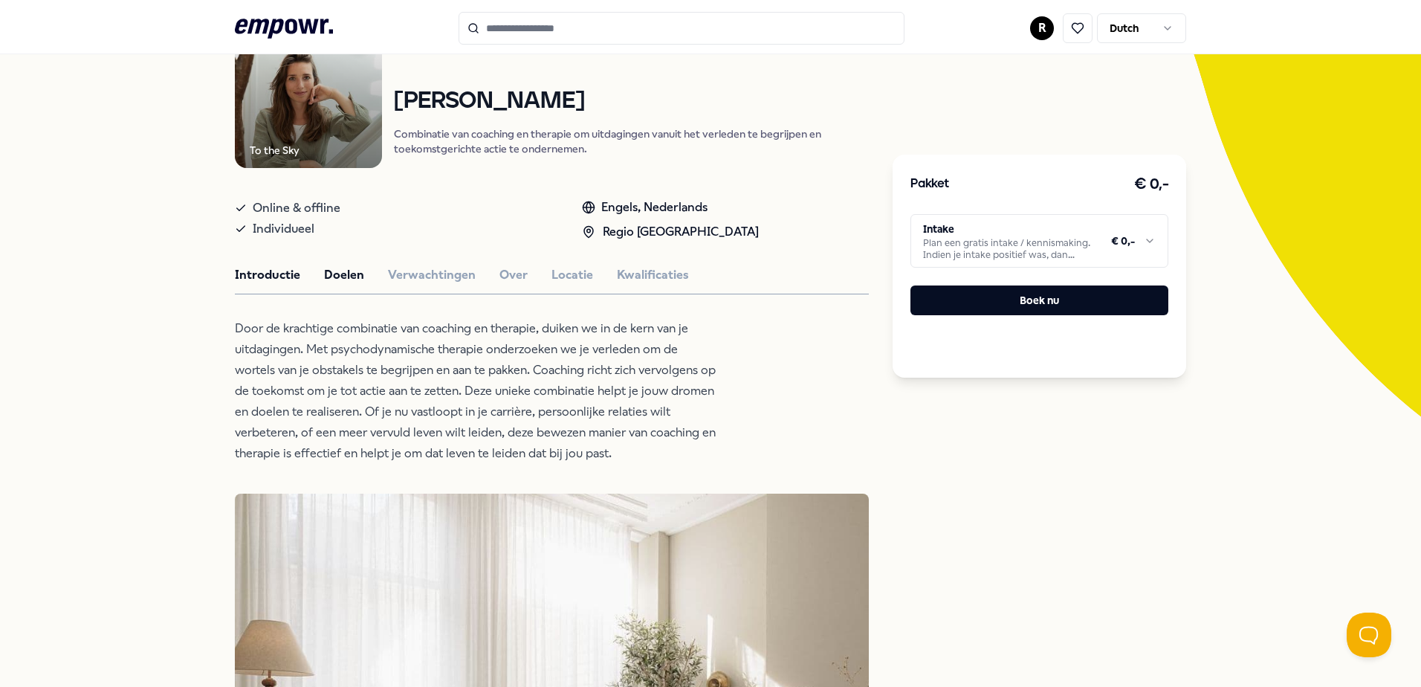
click at [333, 268] on button "Doelen" at bounding box center [344, 274] width 40 height 19
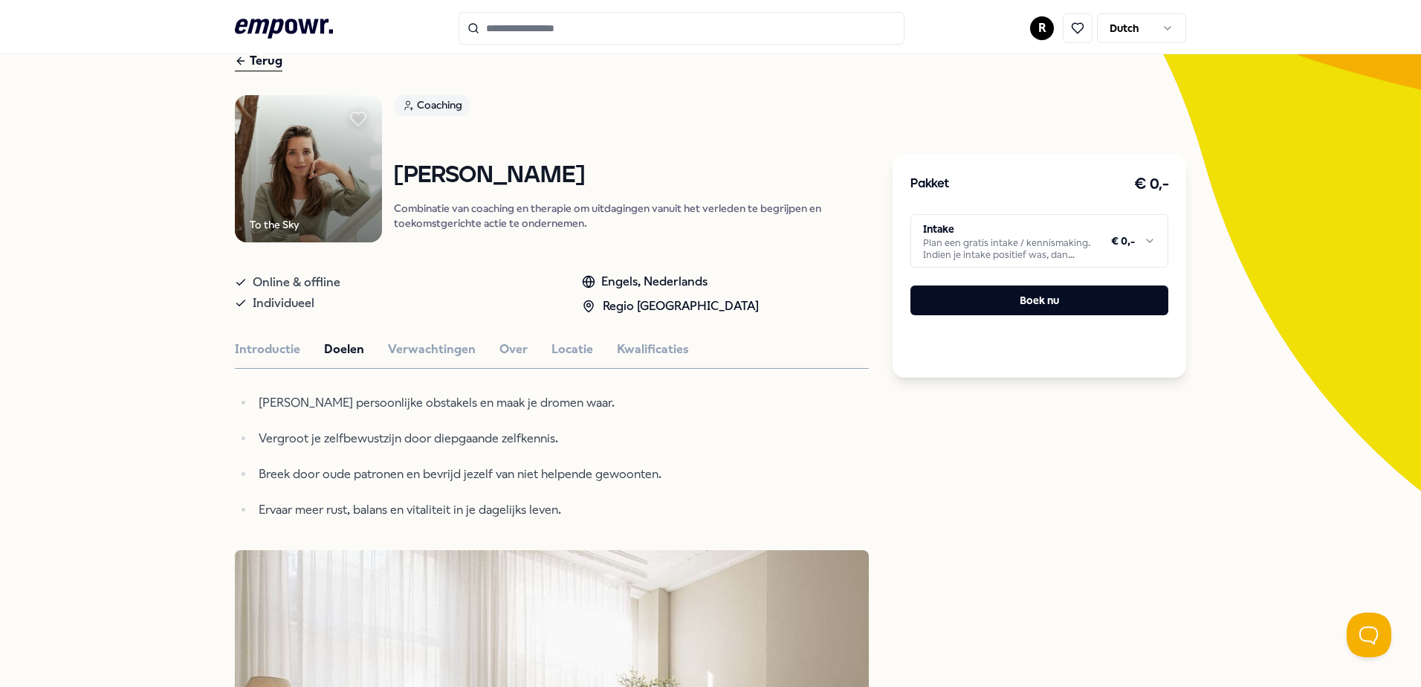
scroll to position [0, 0]
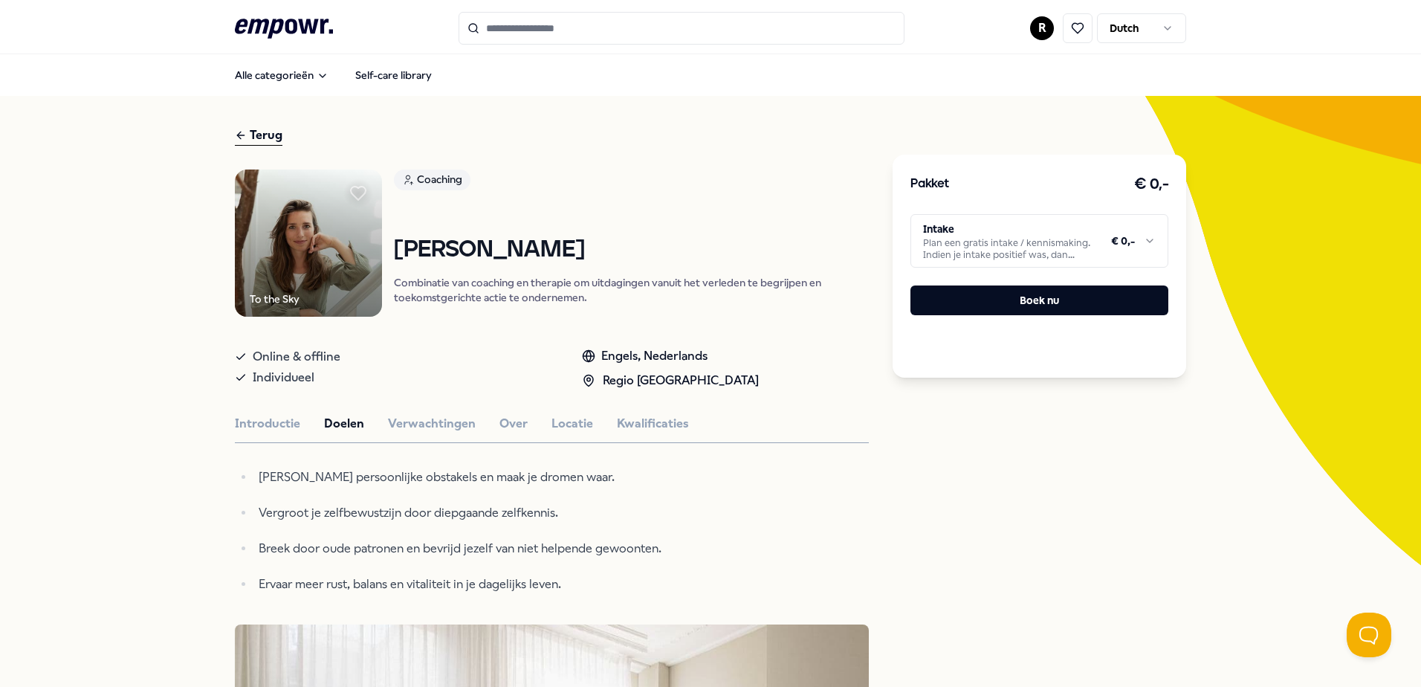
click at [263, 130] on div "Terug" at bounding box center [259, 136] width 48 height 20
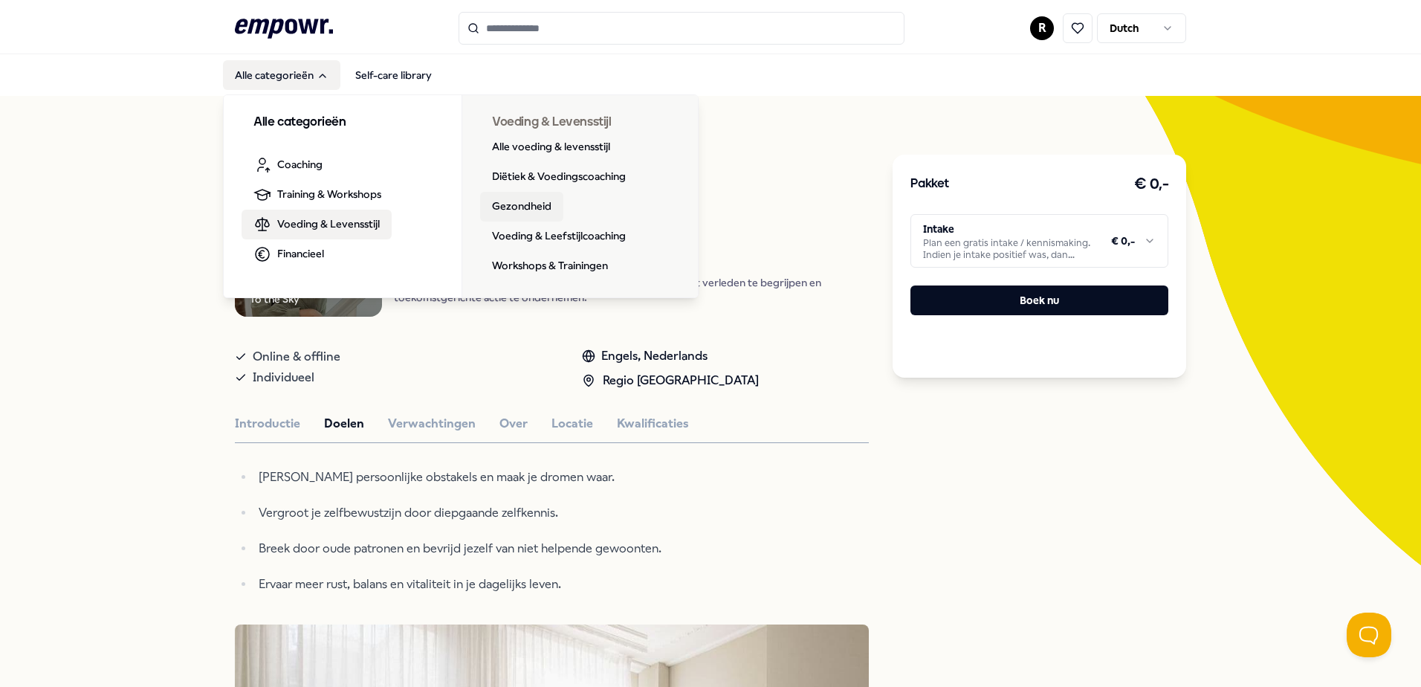
click at [534, 206] on link "Gezondheid" at bounding box center [521, 207] width 83 height 30
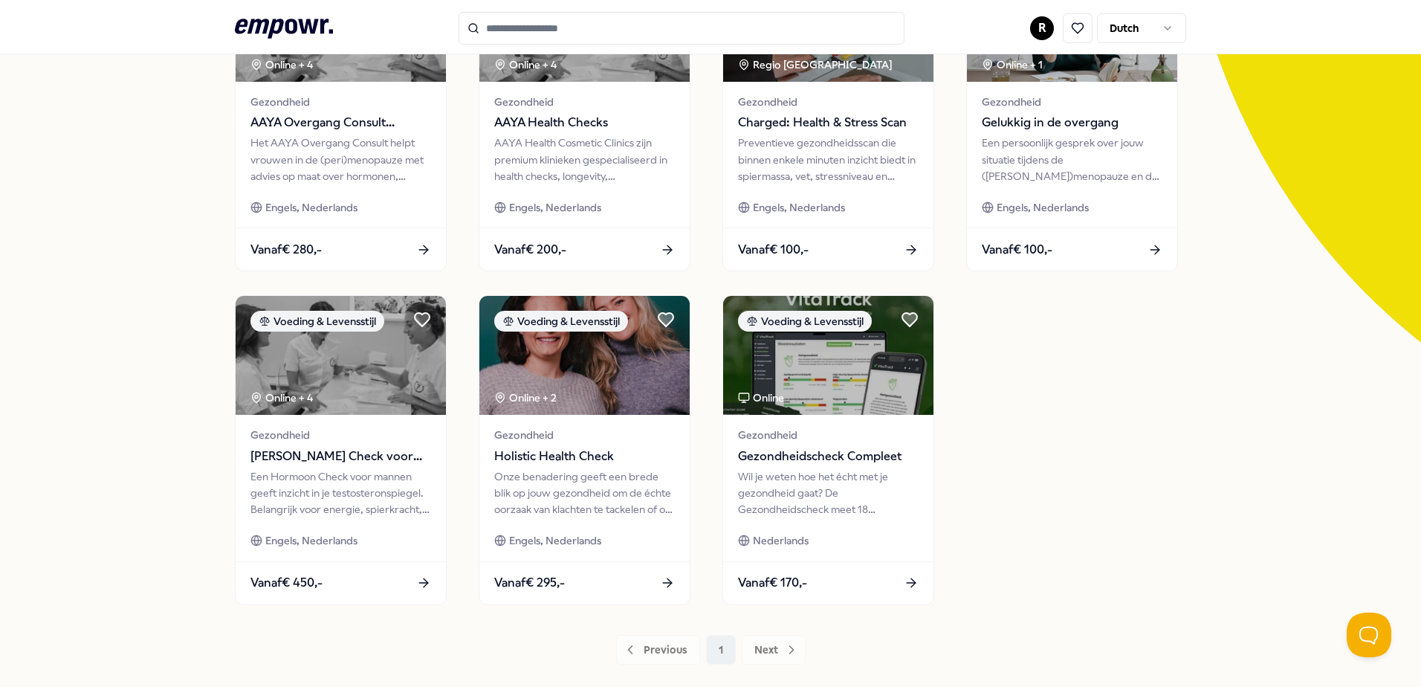
scroll to position [149, 0]
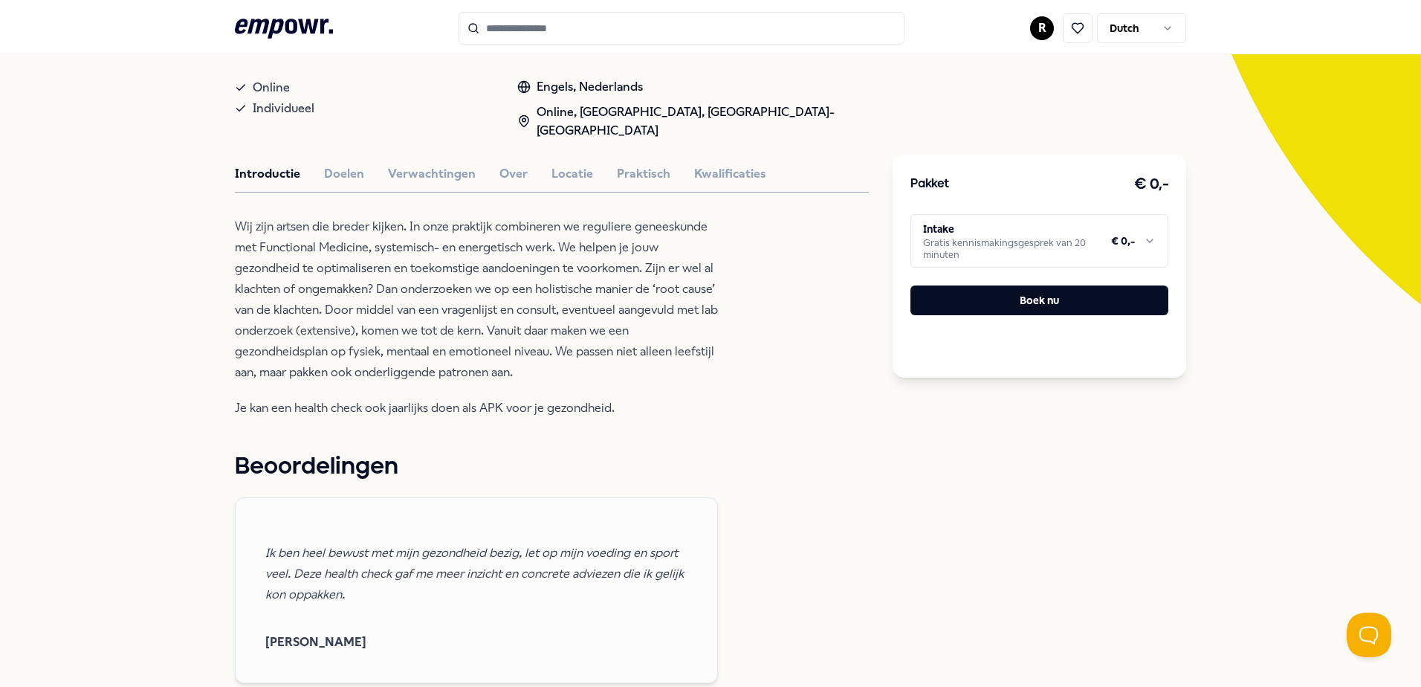
scroll to position [297, 0]
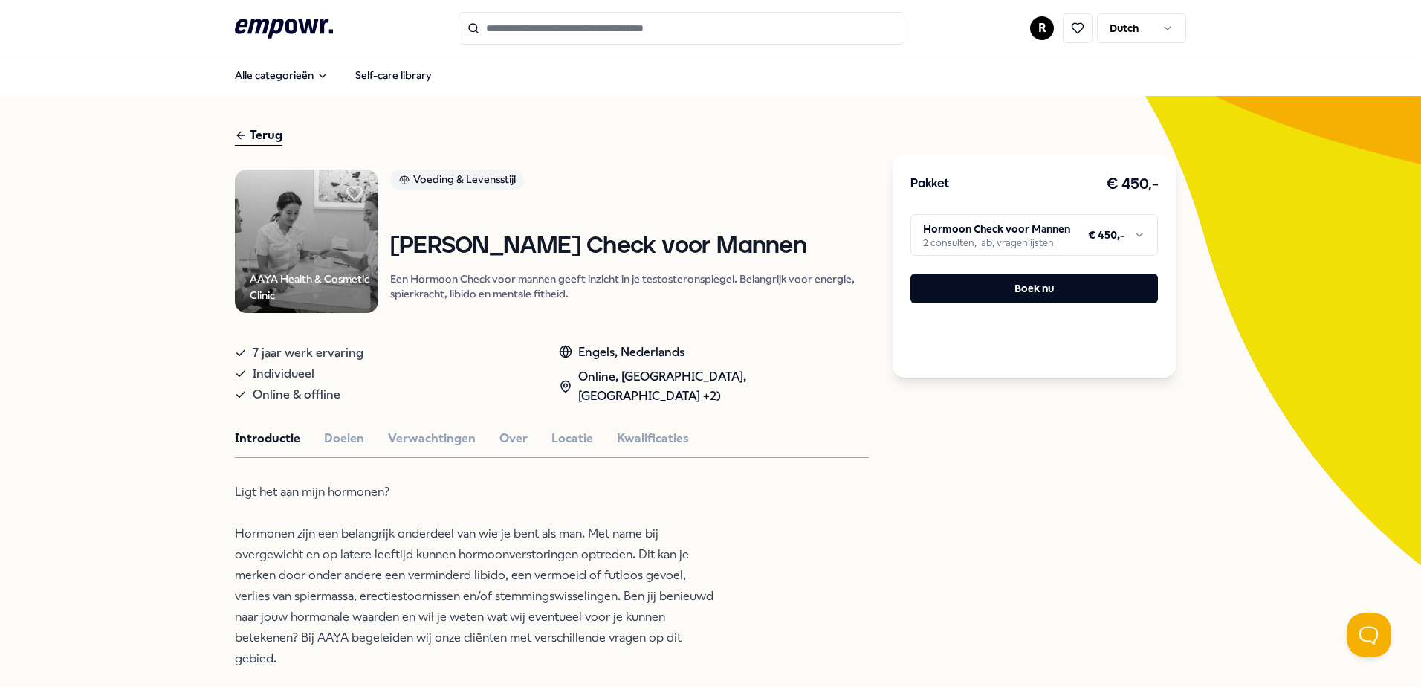
scroll to position [74, 0]
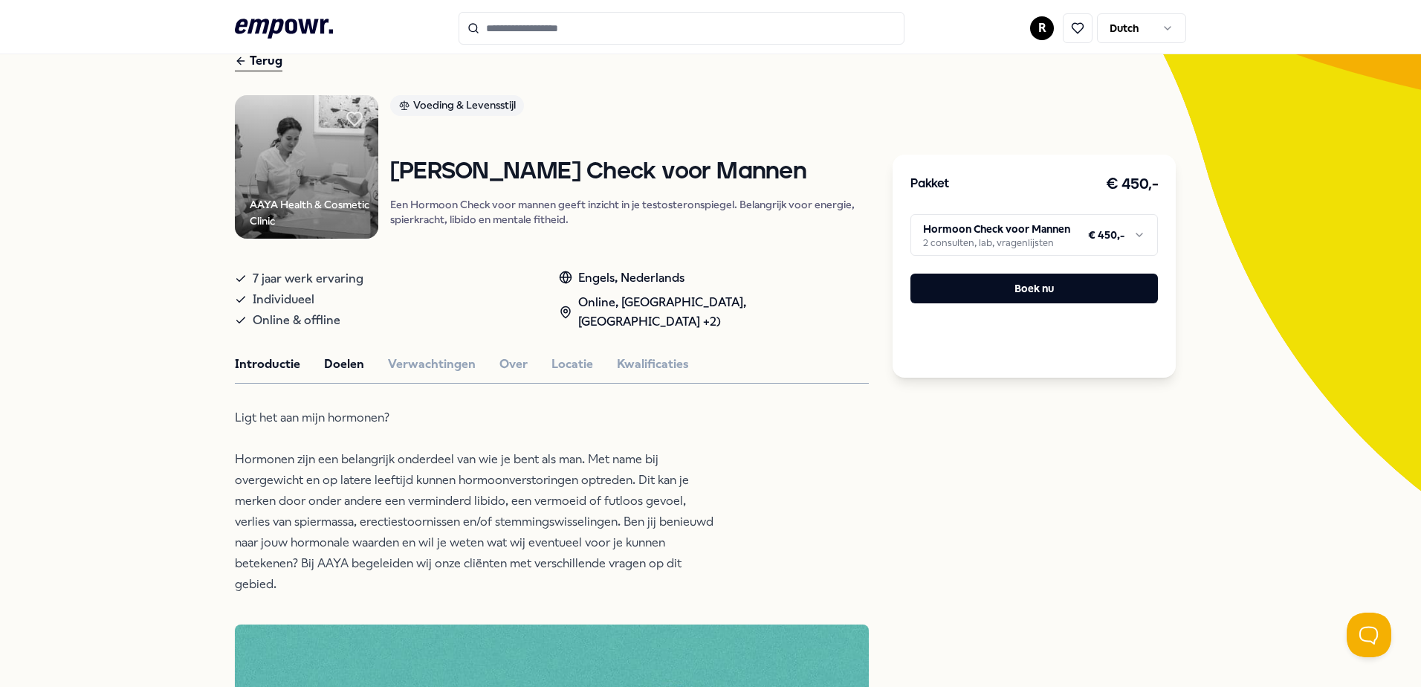
click at [341, 364] on button "Doelen" at bounding box center [344, 364] width 40 height 19
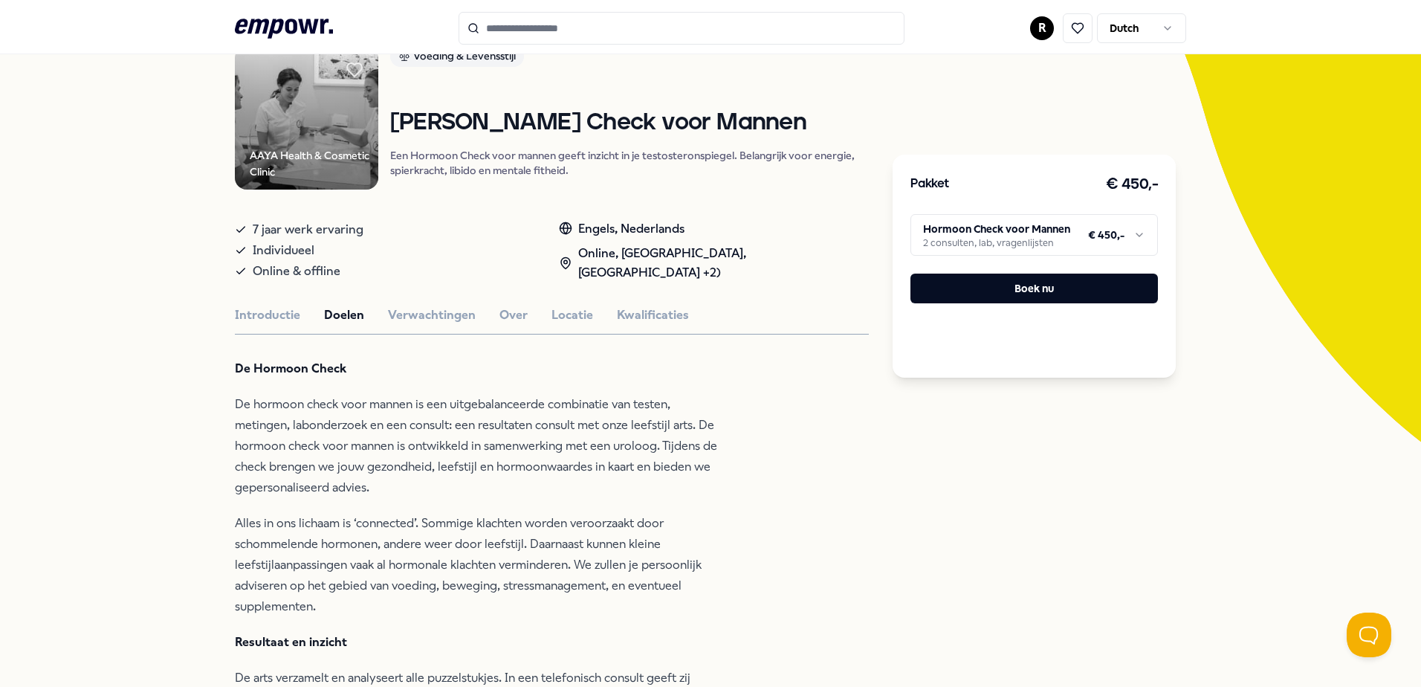
scroll to position [149, 0]
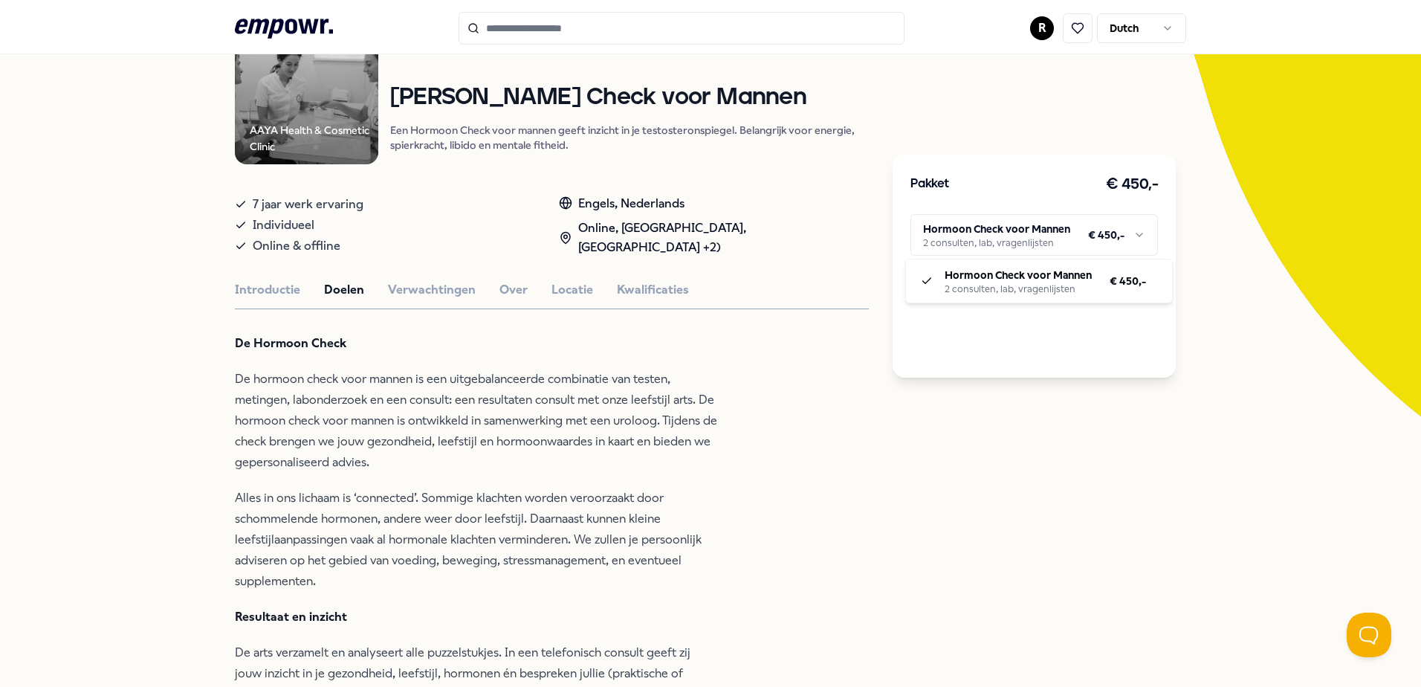
click at [1128, 223] on html ".empowr-logo_svg__cls-1{fill:#03032f} R Dutch Alle categorieën Self-care librar…" at bounding box center [710, 343] width 1421 height 687
click at [1229, 240] on html ".empowr-logo_svg__cls-1{fill:#03032f} R Dutch Alle categorieën Self-care librar…" at bounding box center [710, 343] width 1421 height 687
click at [421, 283] on button "Verwachtingen" at bounding box center [432, 289] width 88 height 19
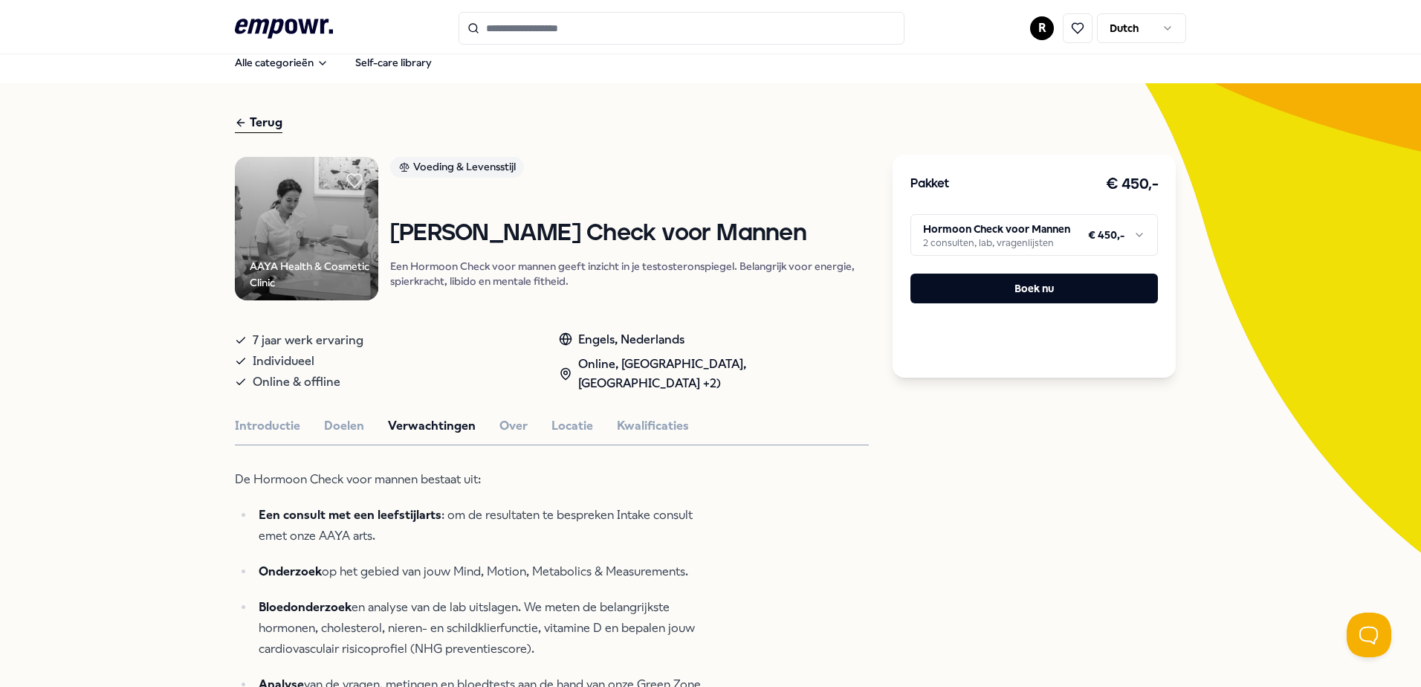
scroll to position [0, 0]
